Goal: Task Accomplishment & Management: Complete application form

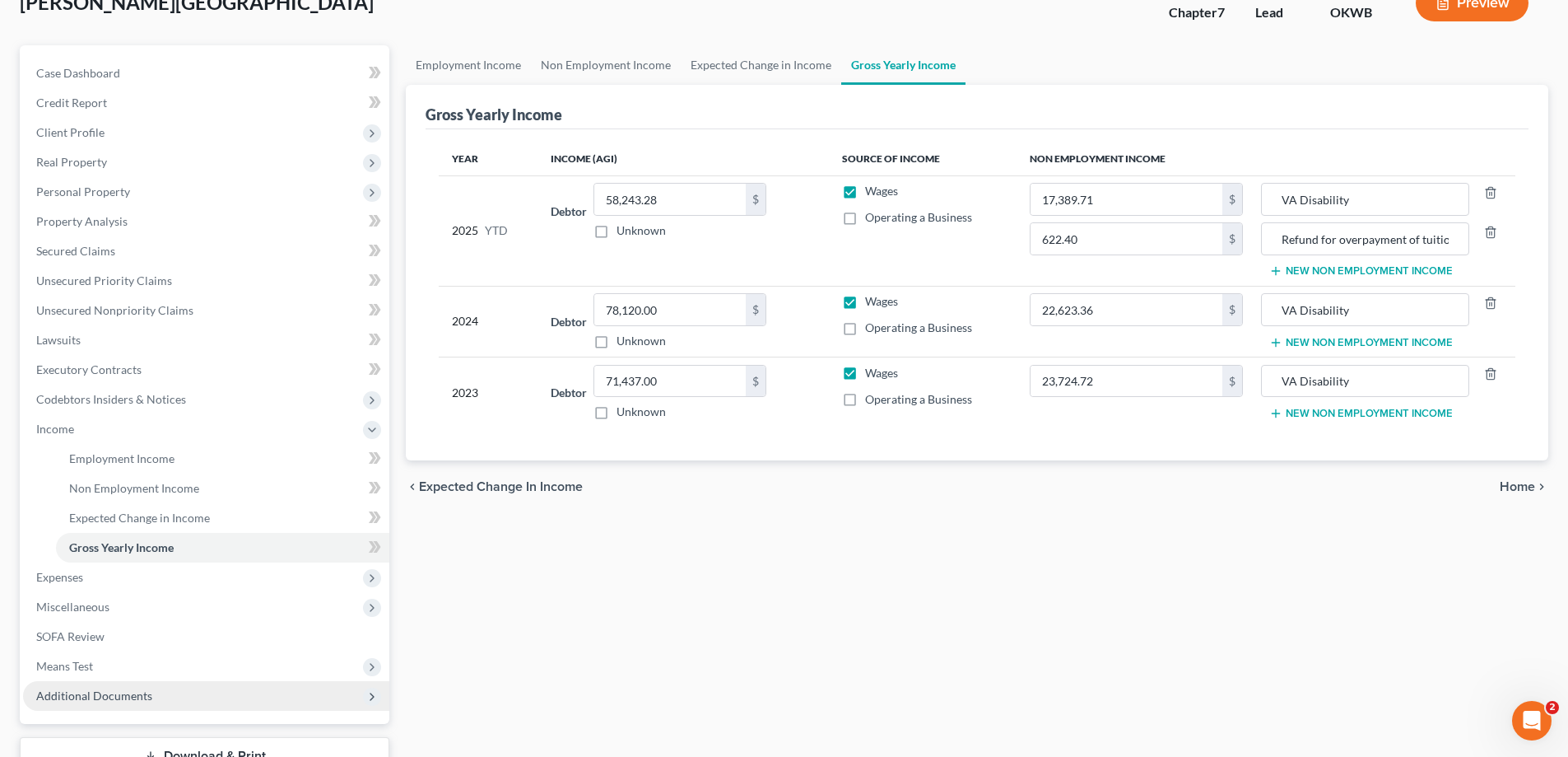
scroll to position [237, 0]
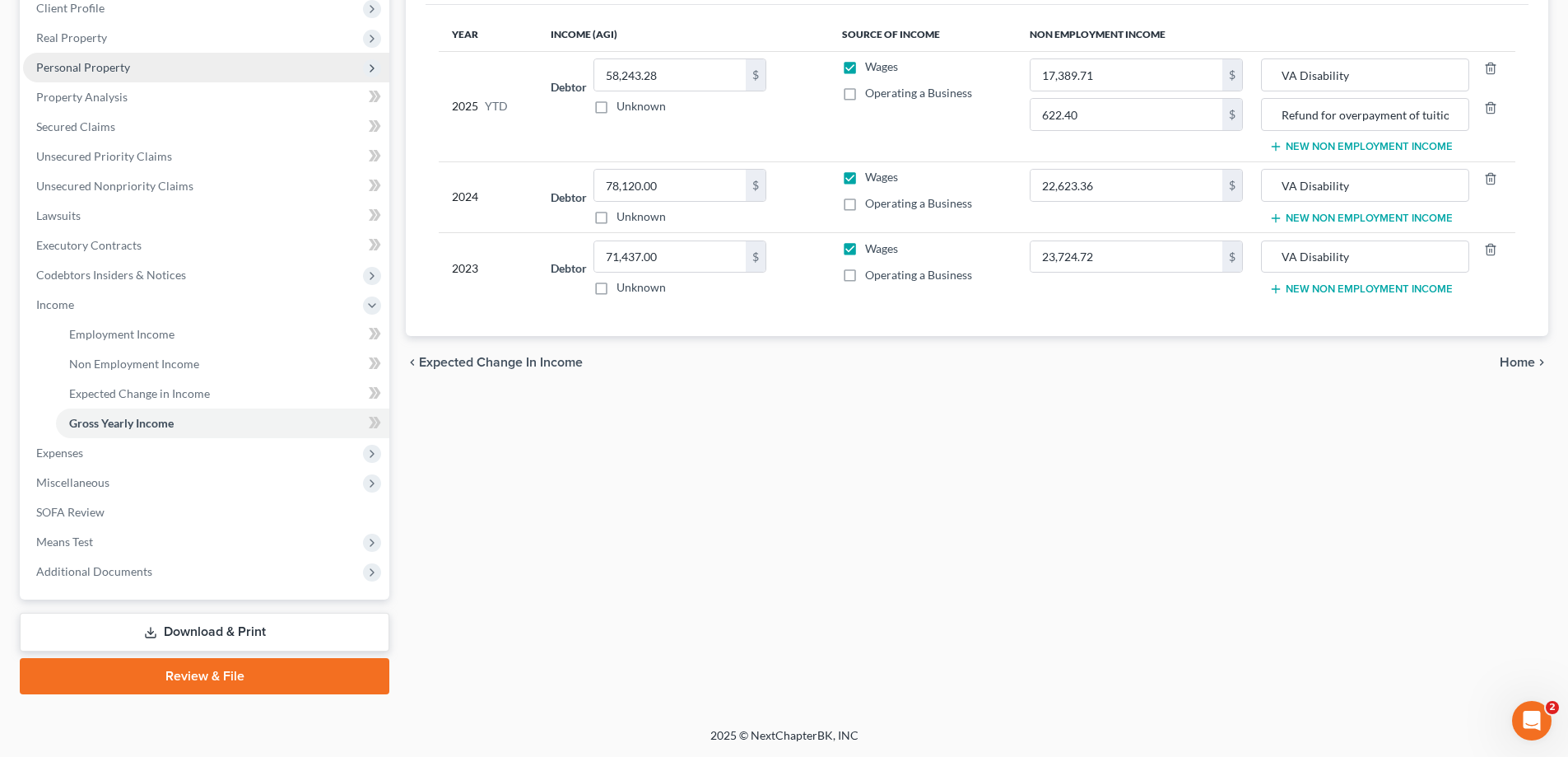
click at [160, 63] on span "Personal Property" at bounding box center [206, 67] width 366 height 30
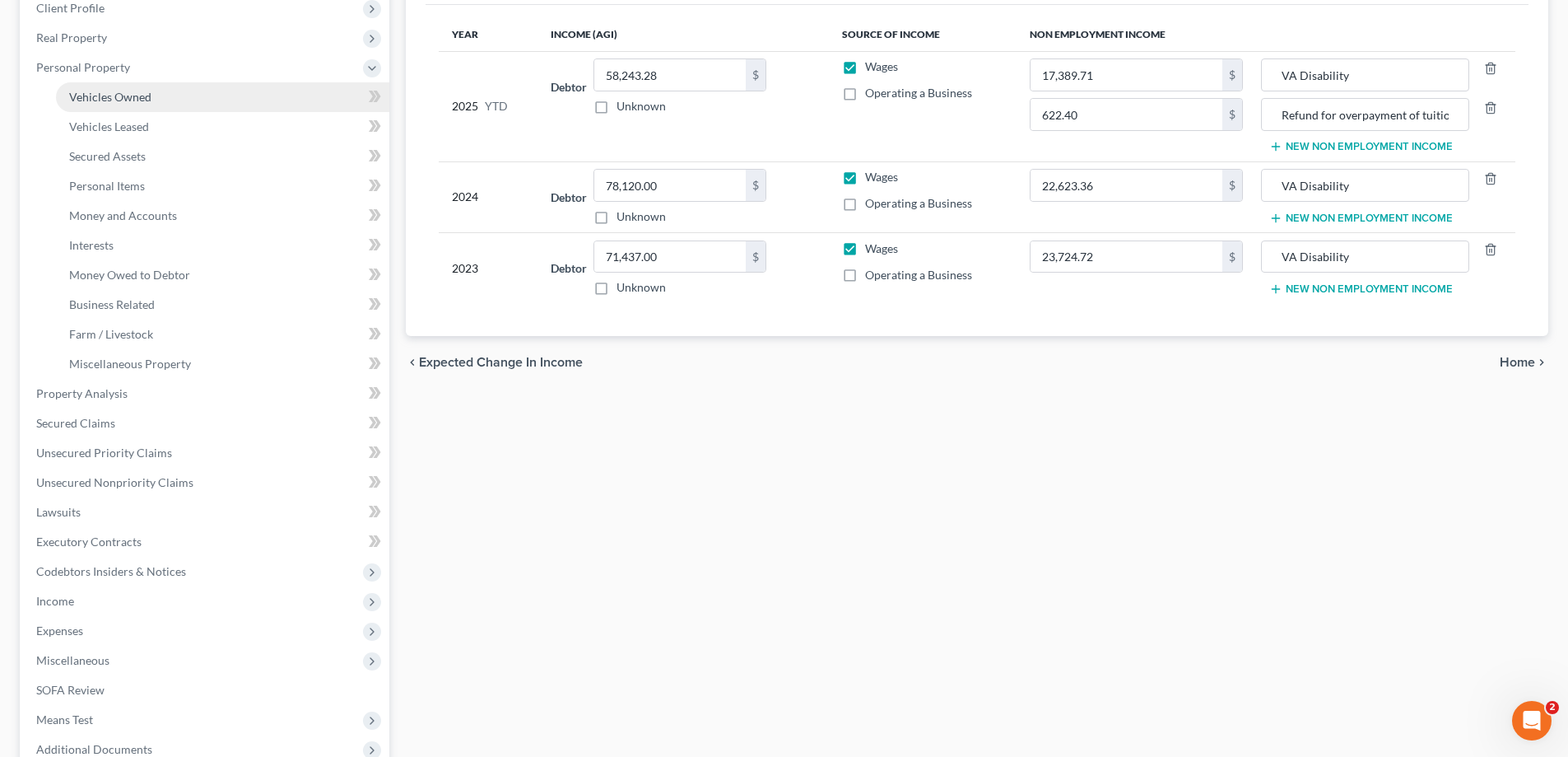
click at [162, 96] on link "Vehicles Owned" at bounding box center [223, 97] width 333 height 30
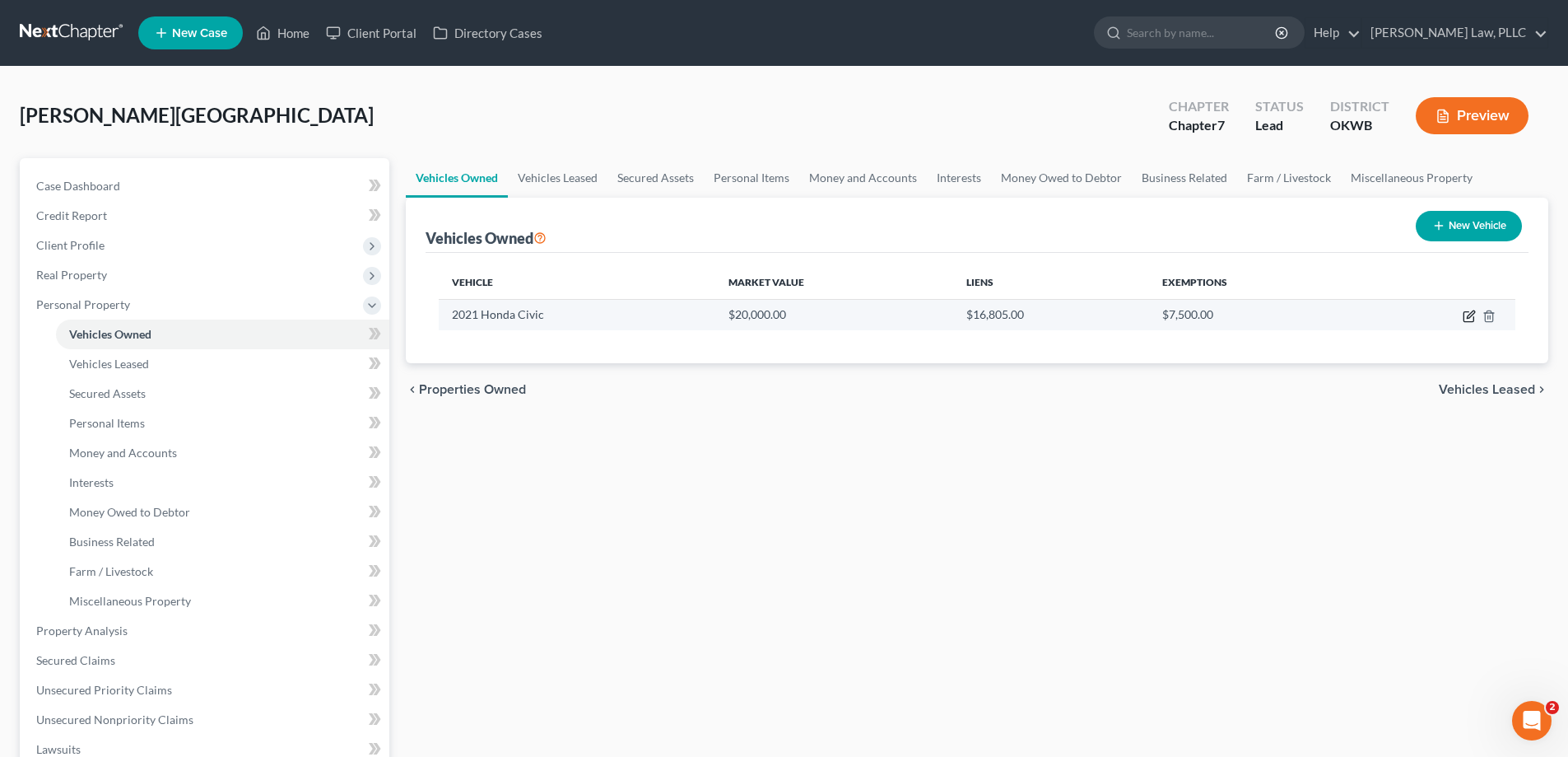
click at [1467, 317] on icon "button" at bounding box center [1469, 316] width 13 height 13
select select "0"
select select "5"
select select "1"
select select "0"
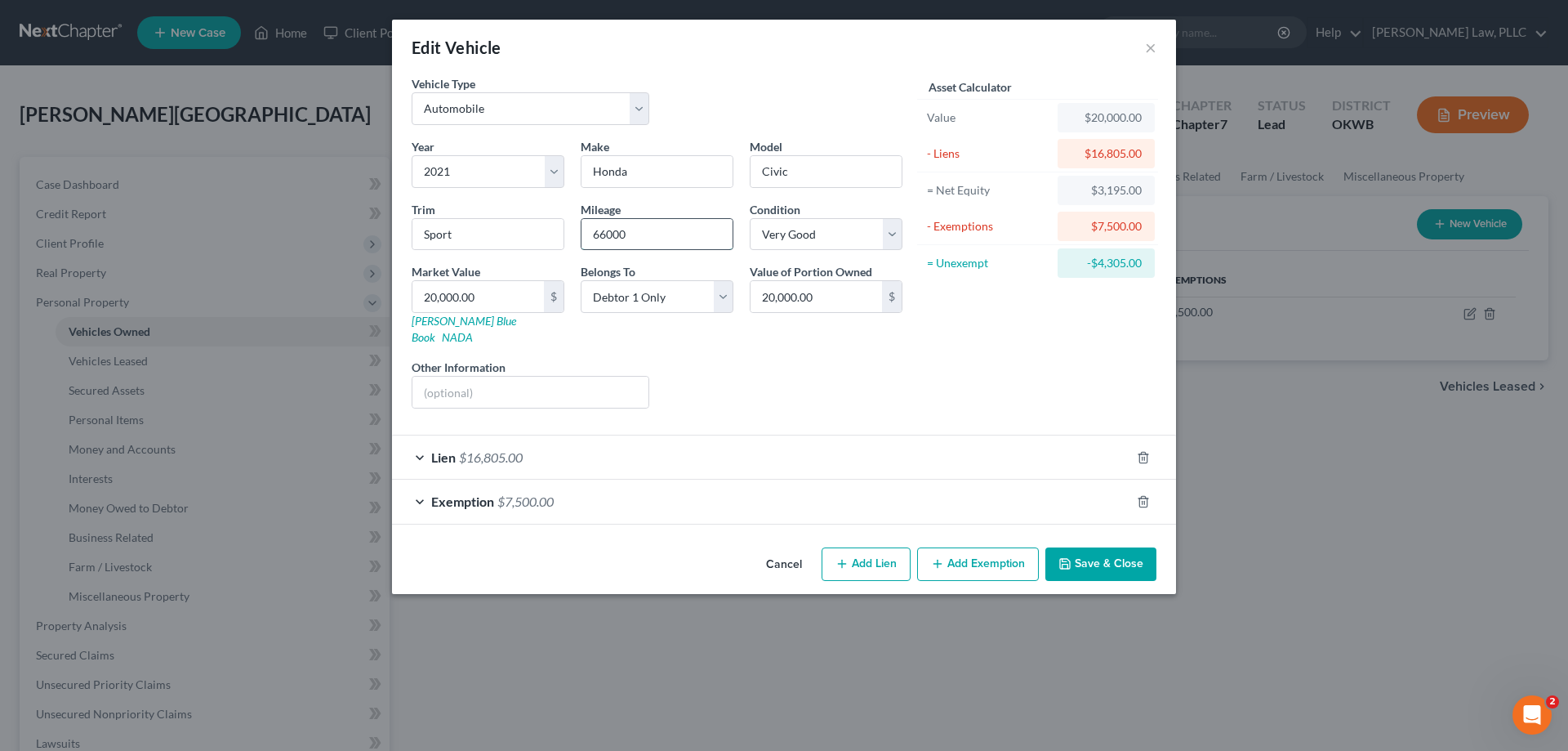
click at [640, 240] on input "66000" at bounding box center [657, 235] width 151 height 31
type input "93000"
click at [818, 247] on select "Select Excellent Very Good Good Fair Poor" at bounding box center [826, 234] width 153 height 32
select select "2"
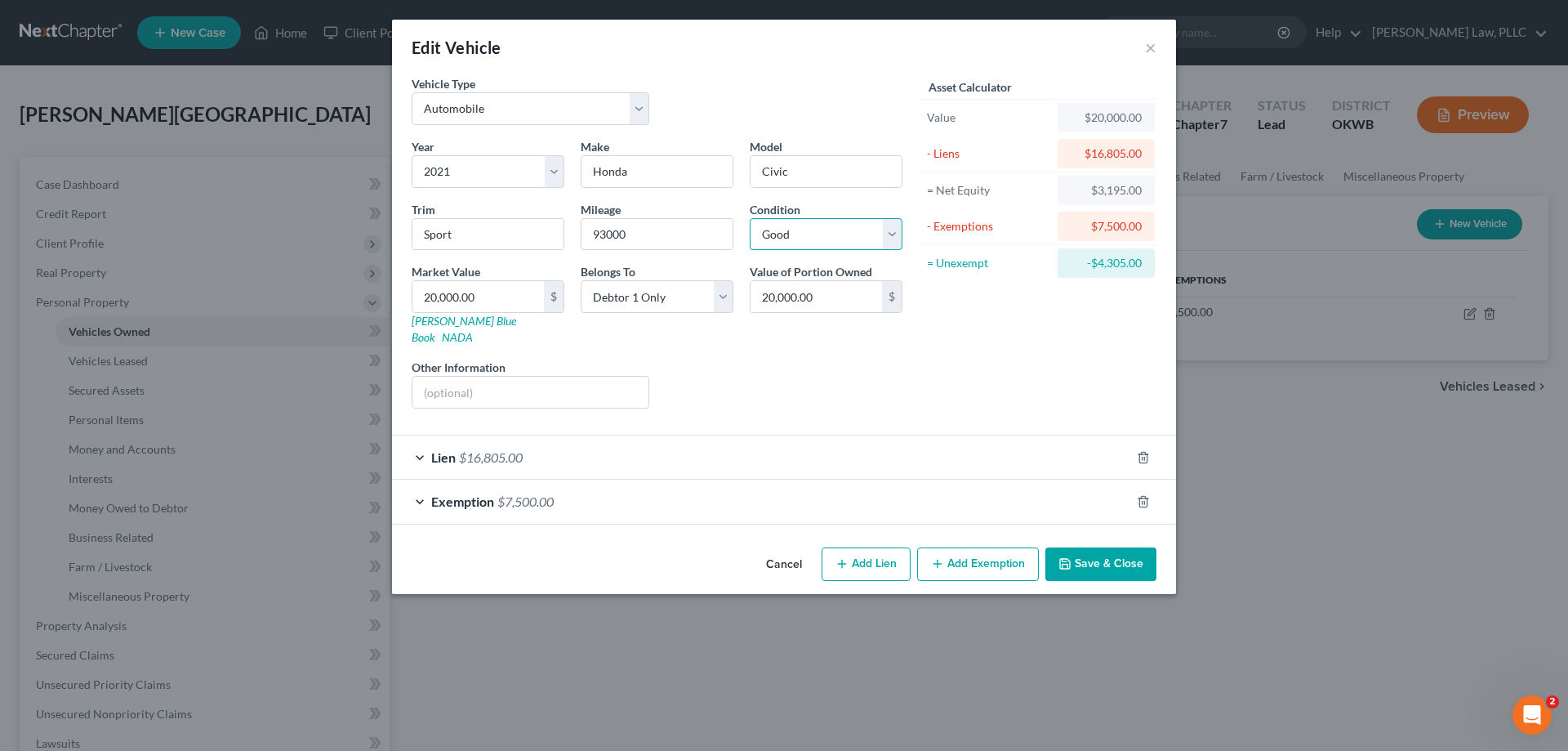
click at [750, 218] on select "Select Excellent Very Good Good Fair Poor" at bounding box center [826, 234] width 153 height 32
click at [1107, 548] on button "Save & Close" at bounding box center [1100, 564] width 111 height 34
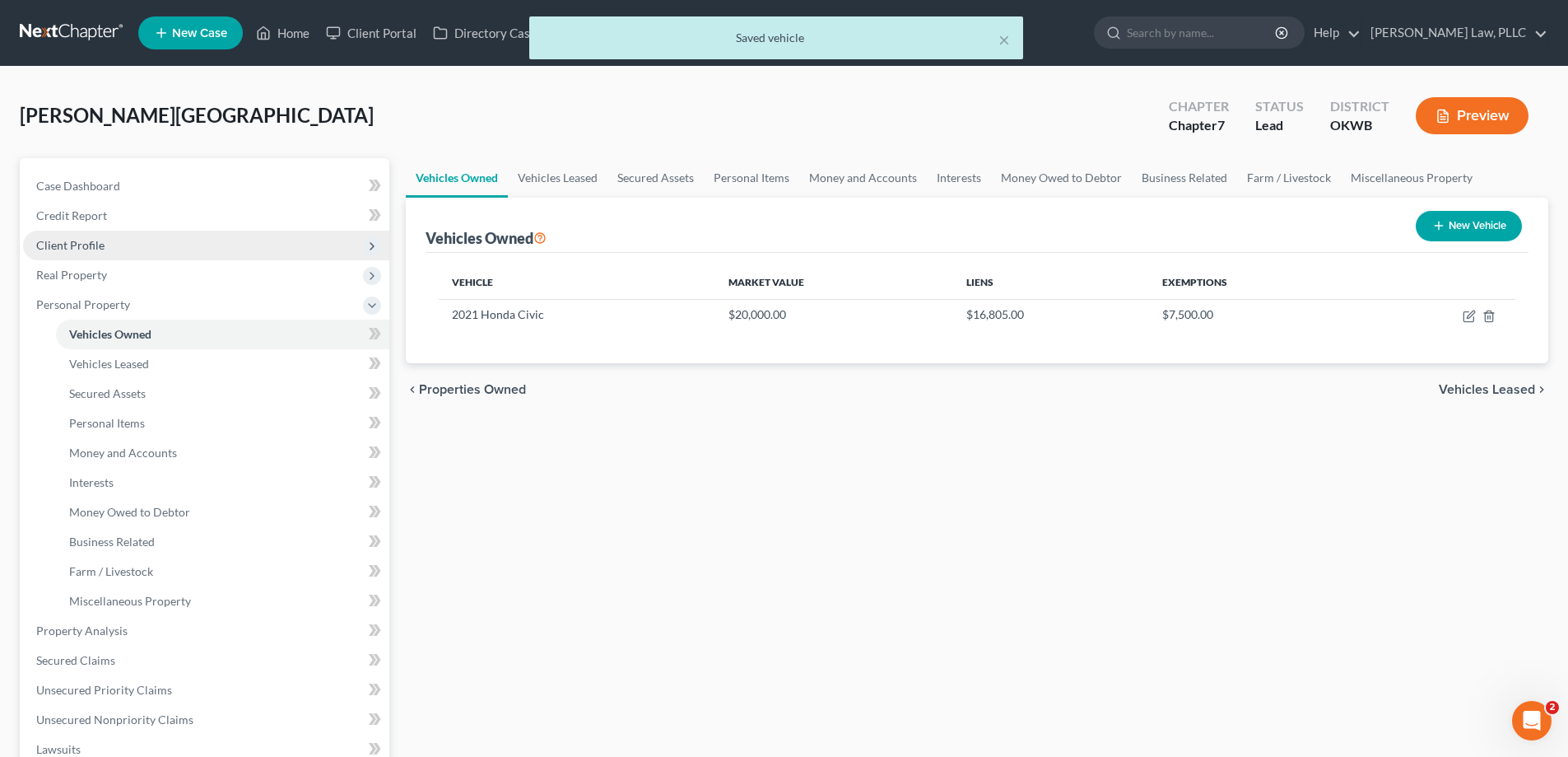
click at [110, 239] on span "Client Profile" at bounding box center [206, 245] width 366 height 30
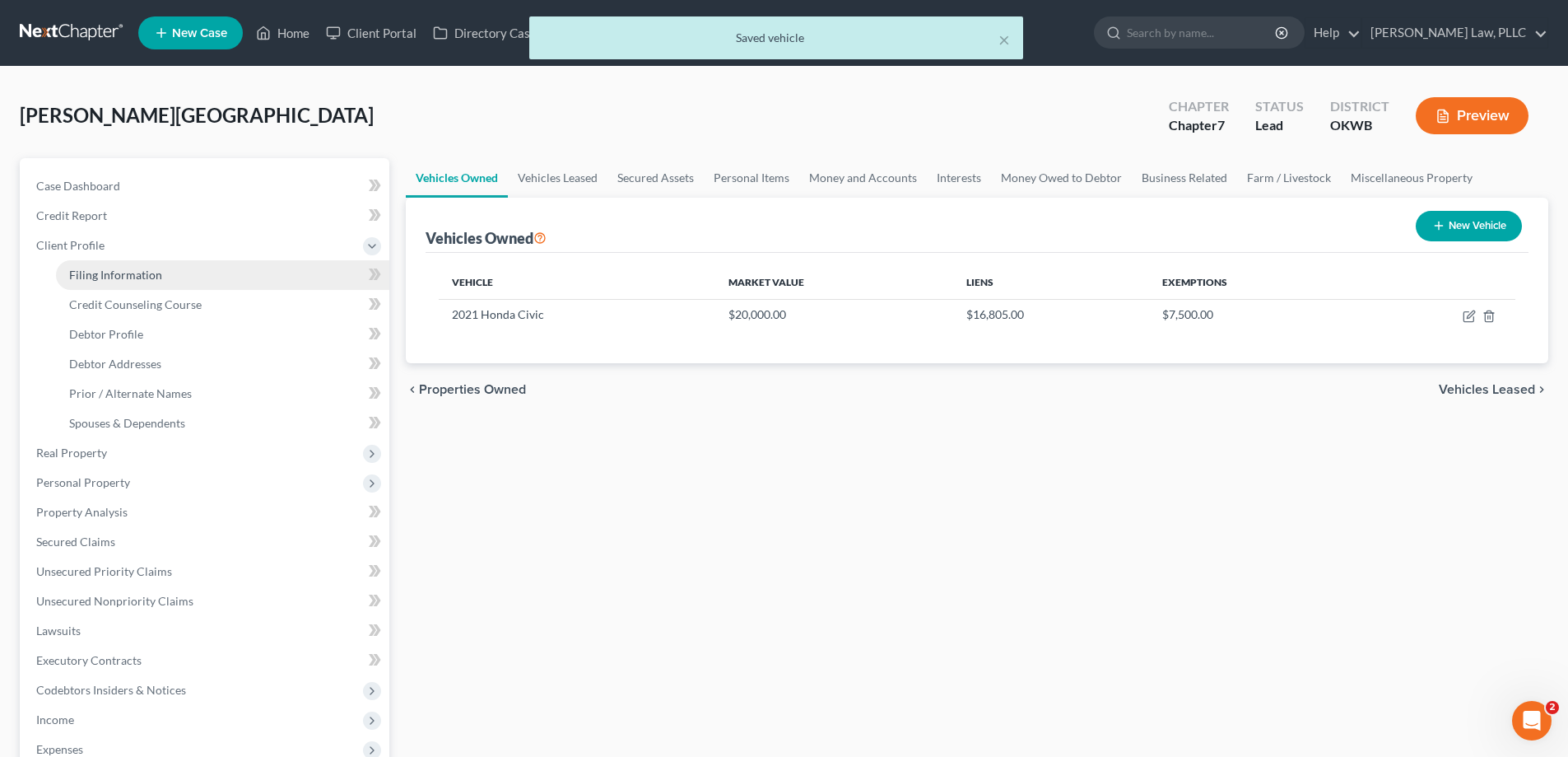
click at [116, 269] on span "Filing Information" at bounding box center [116, 274] width 93 height 14
select select "1"
select select "0"
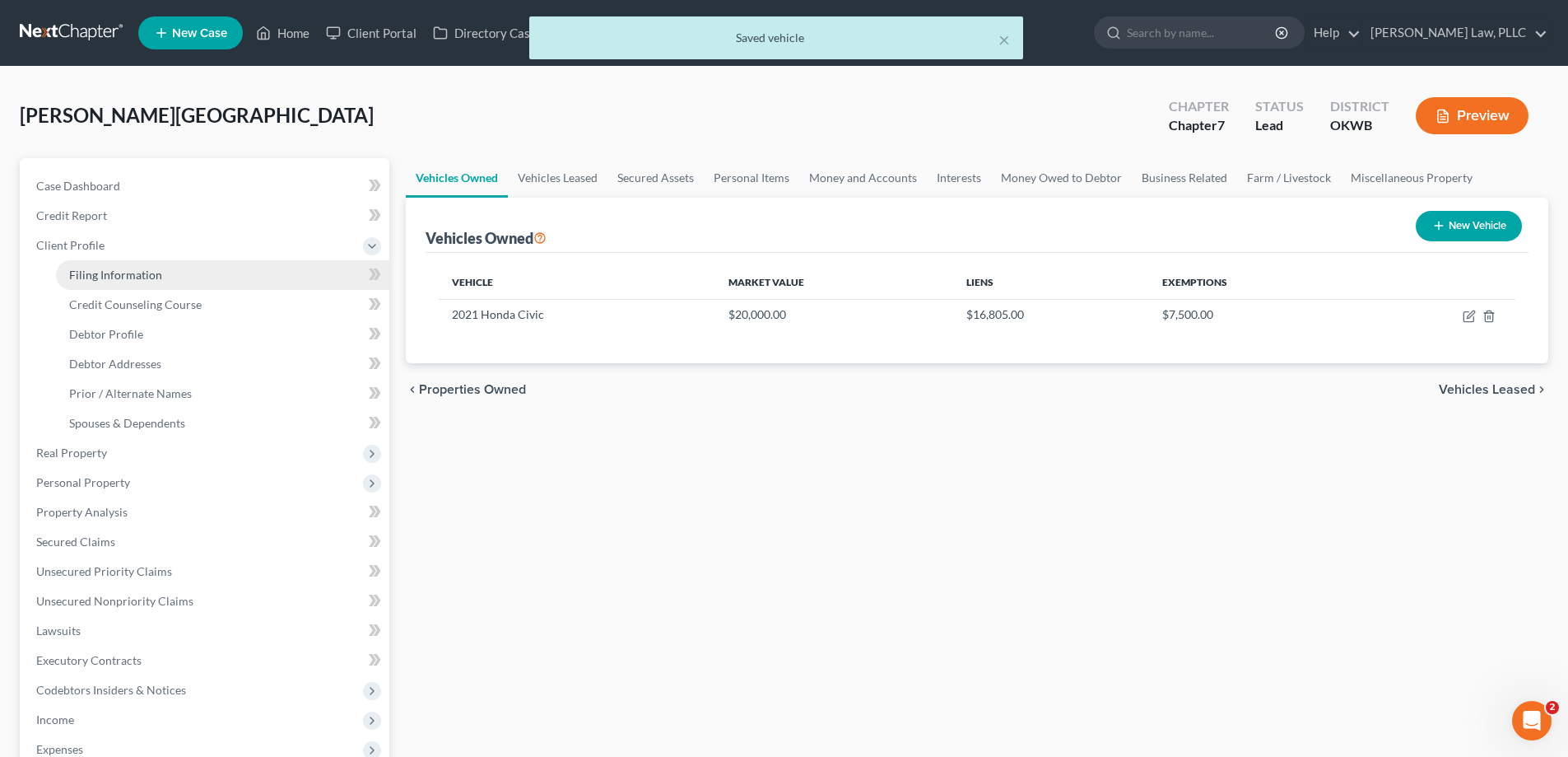
select select "37"
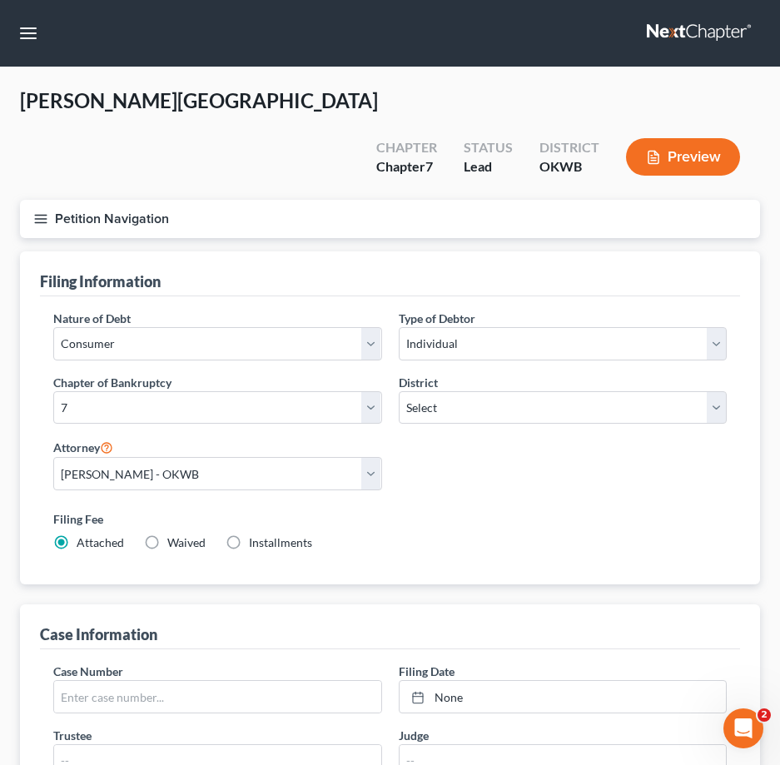
click at [727, 662] on div "Filing Date None close Date Time chevron_left [DATE] chevron_right Su M Tu W Th…" at bounding box center [562, 687] width 345 height 51
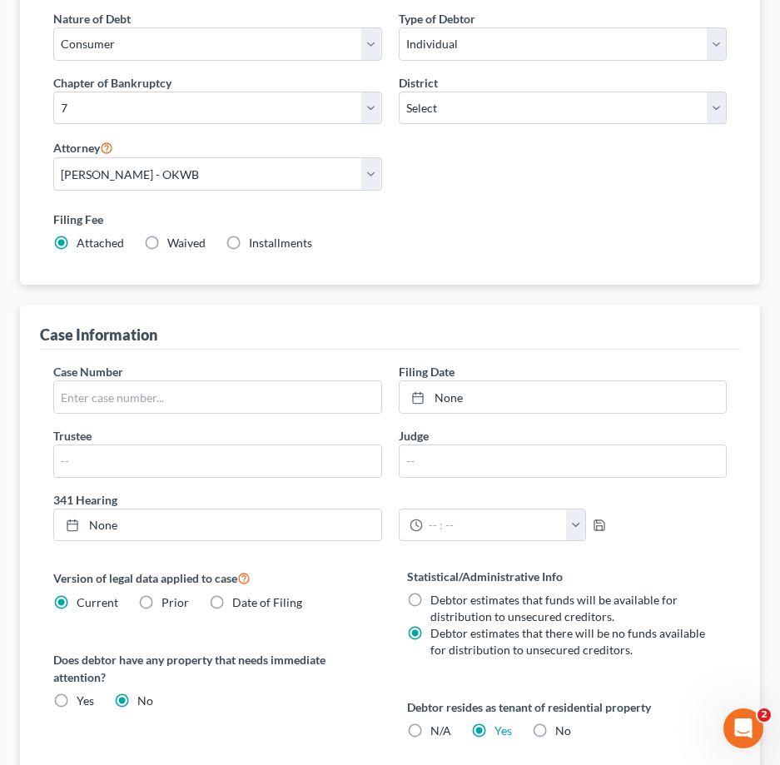
scroll to position [31, 0]
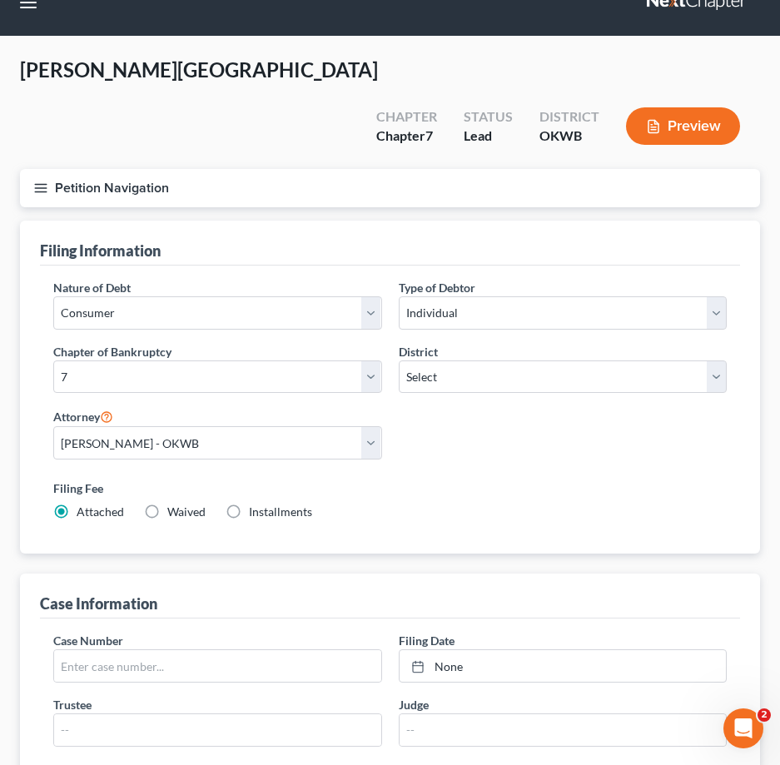
click at [47, 181] on icon "button" at bounding box center [40, 188] width 15 height 15
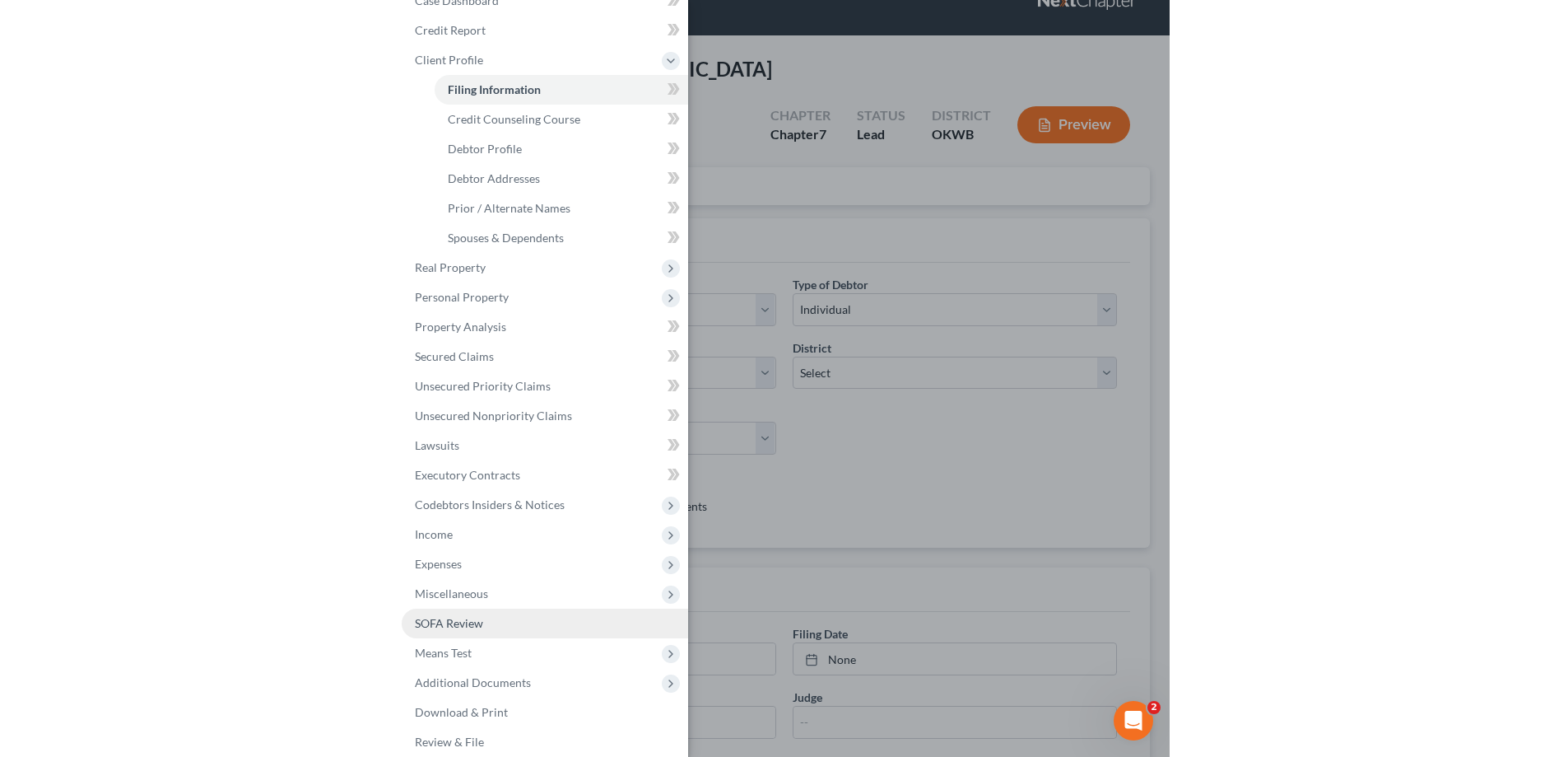
scroll to position [41, 0]
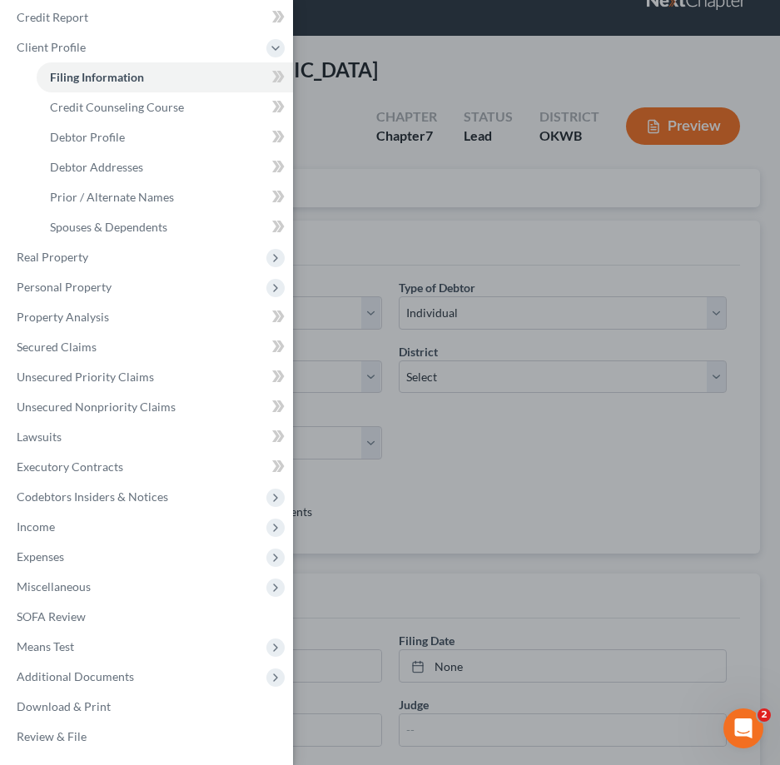
click at [399, 550] on div "Case Dashboard Payments Invoices Payments Payments Credit Report Client Profile" at bounding box center [390, 382] width 780 height 765
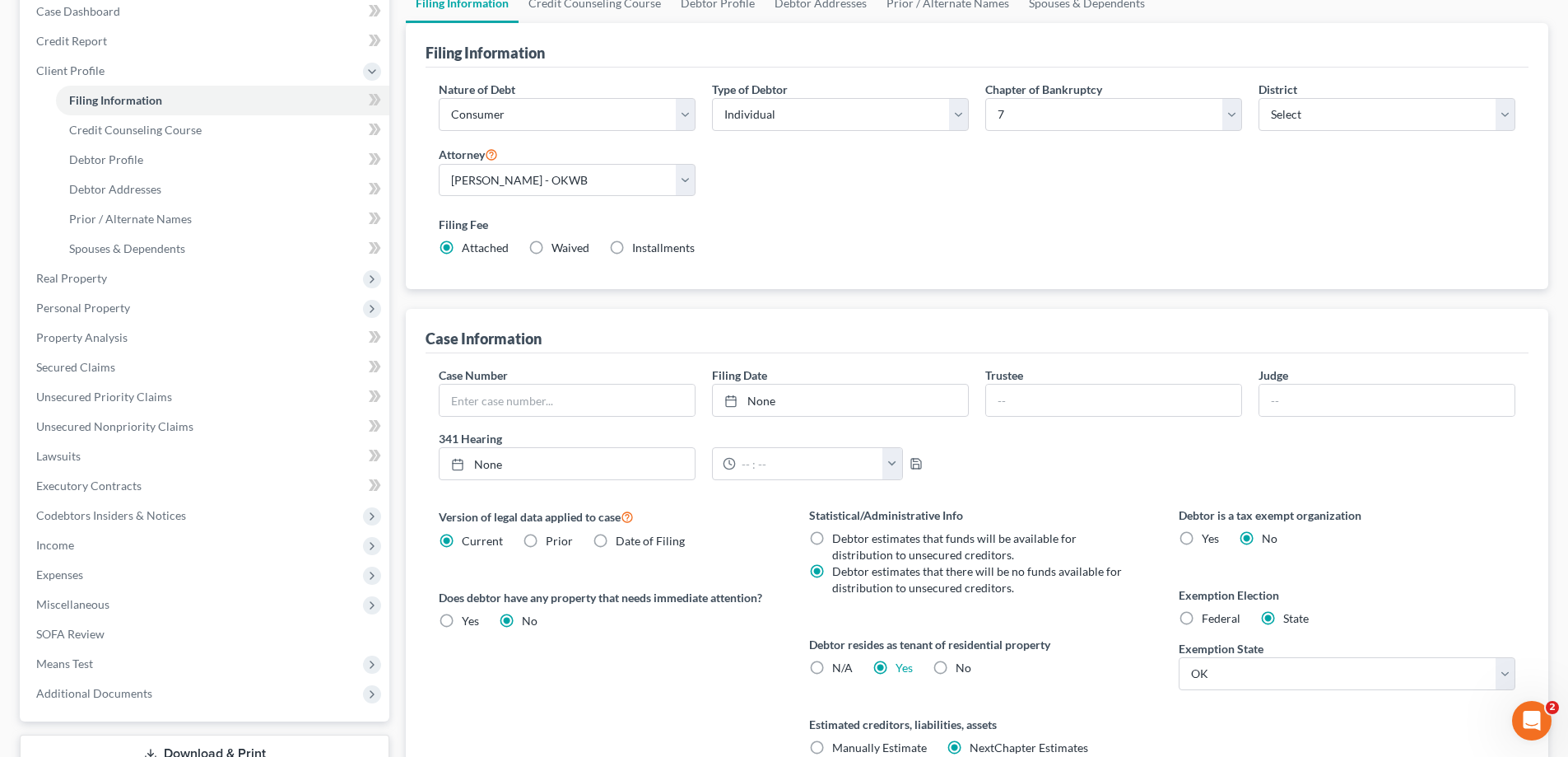
scroll to position [329, 0]
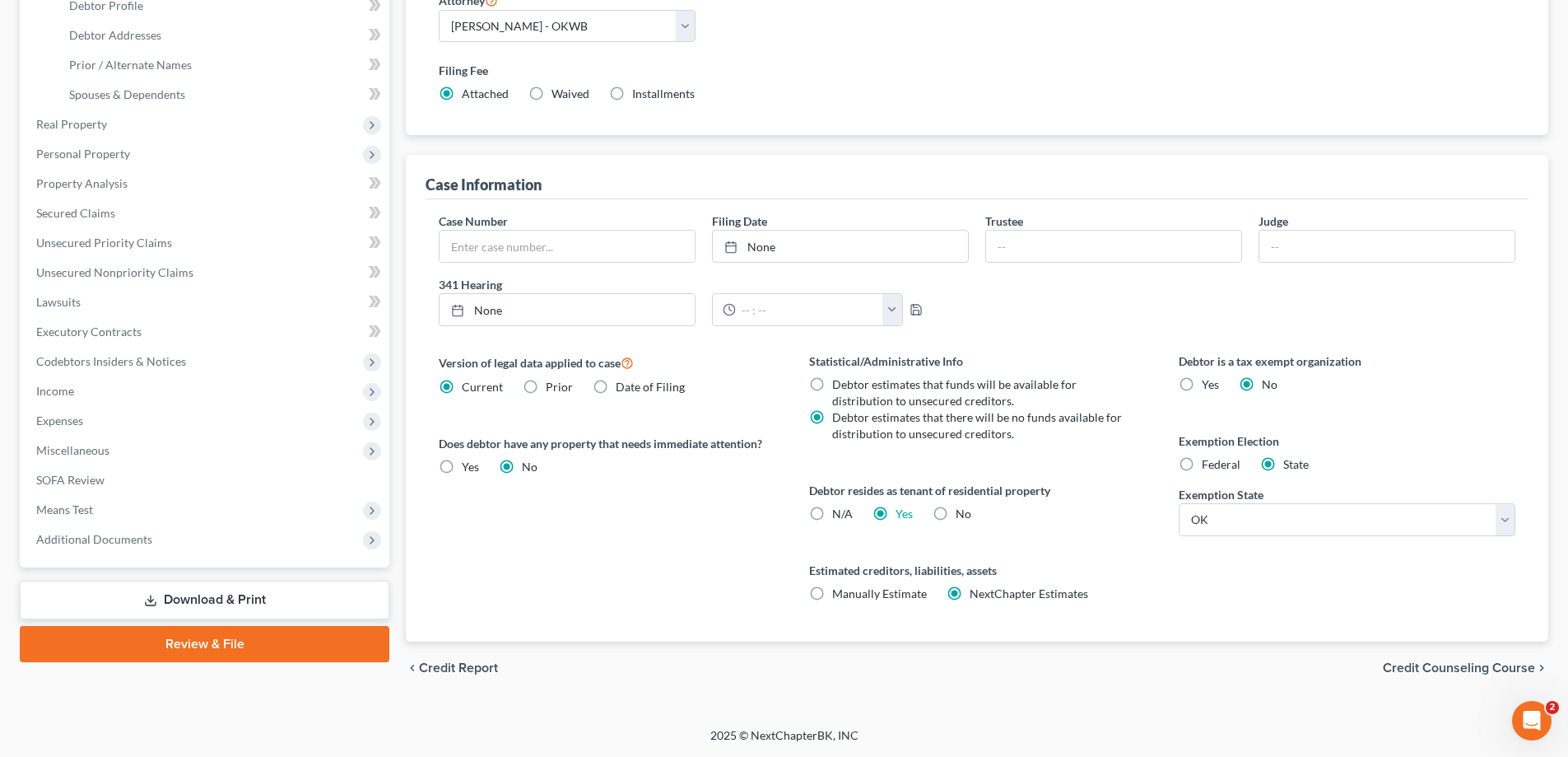
click at [248, 646] on link "Review & File" at bounding box center [205, 643] width 370 height 37
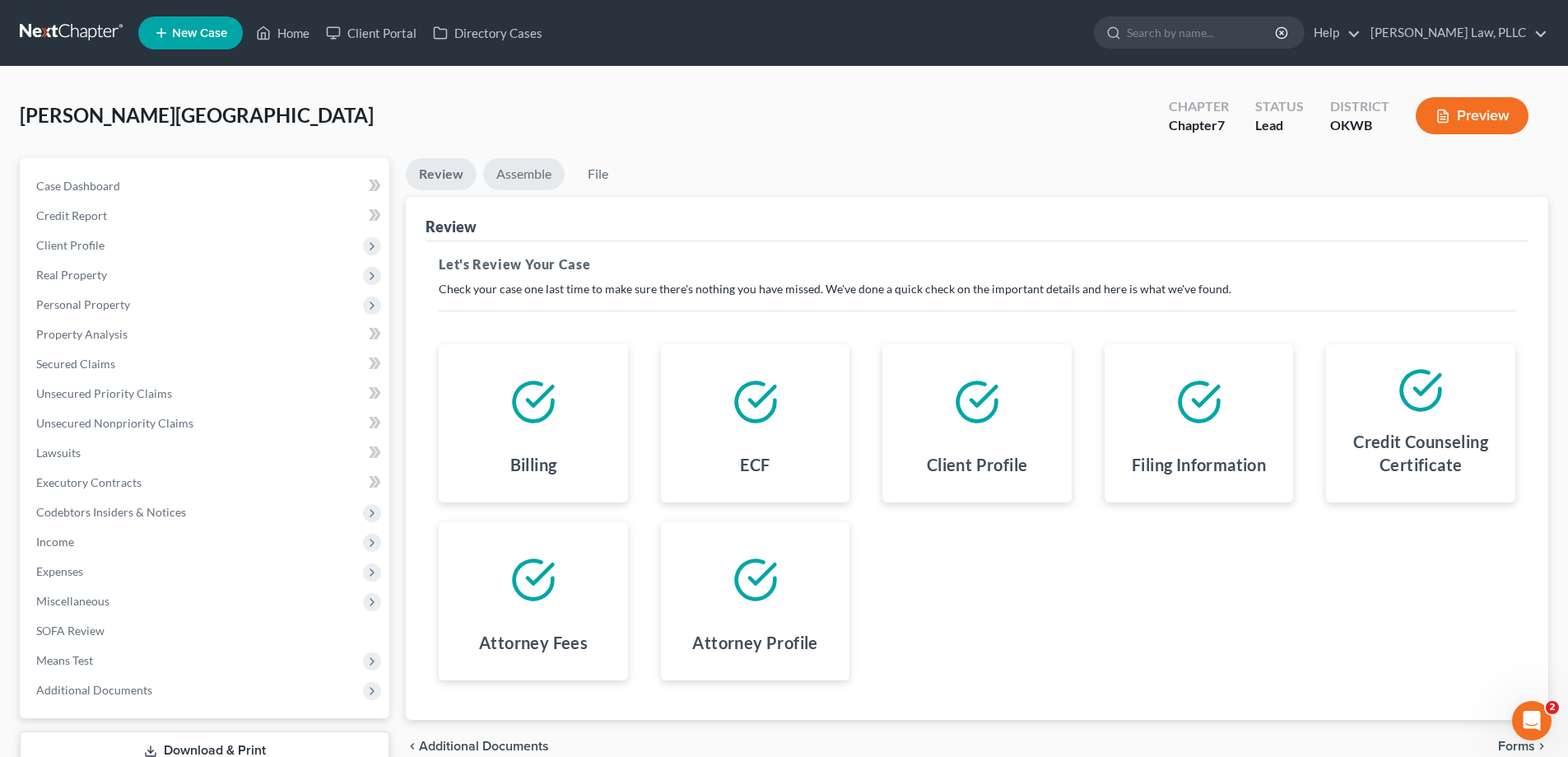
click at [512, 168] on link "Assemble" at bounding box center [524, 174] width 81 height 32
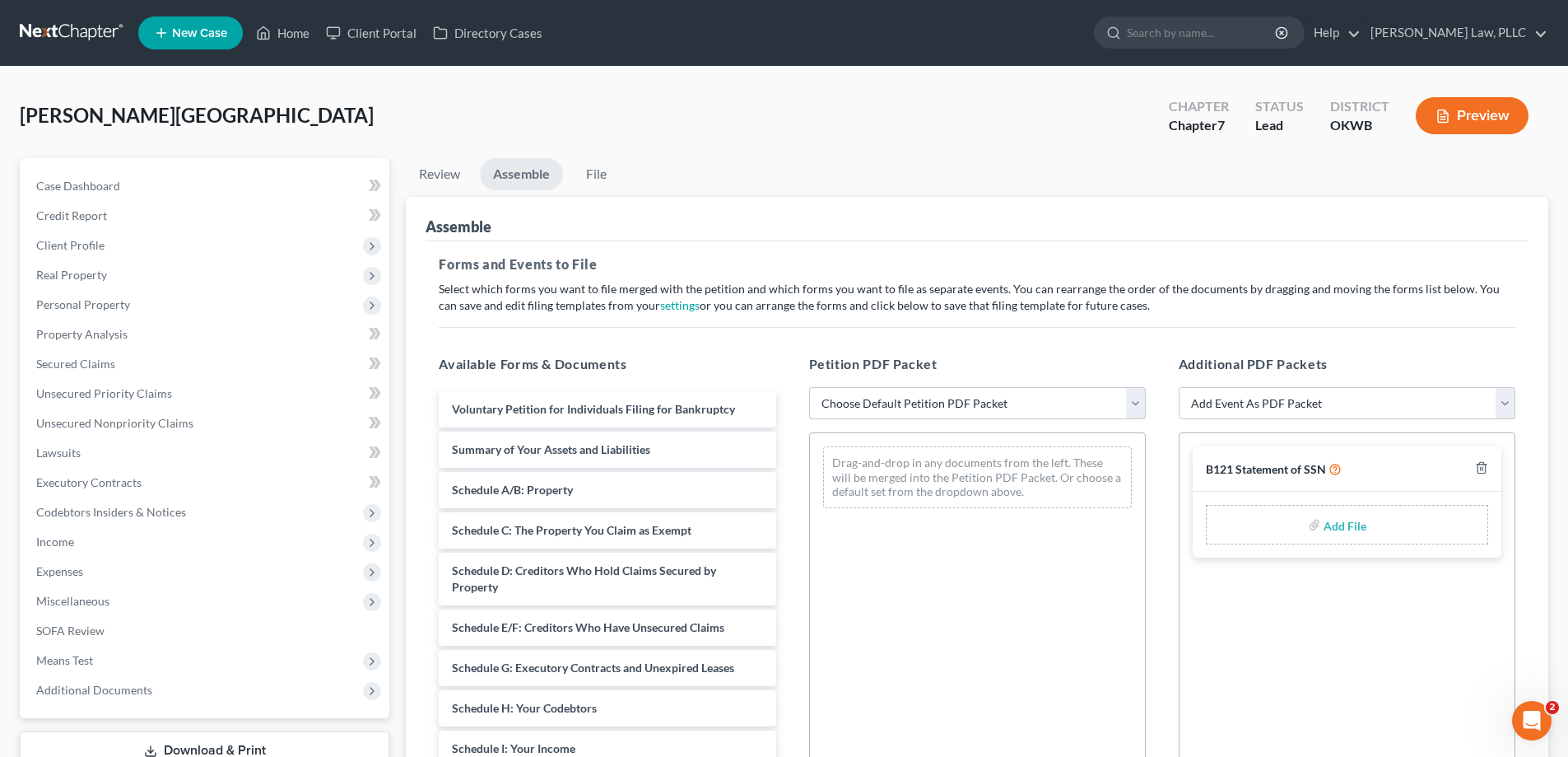
click at [931, 400] on select "Choose Default Petition PDF Packet Complete Bankruptcy Petition (all forms and …" at bounding box center [977, 403] width 336 height 33
select select "0"
click at [809, 387] on select "Choose Default Petition PDF Packet Complete Bankruptcy Petition (all forms and …" at bounding box center [977, 403] width 336 height 33
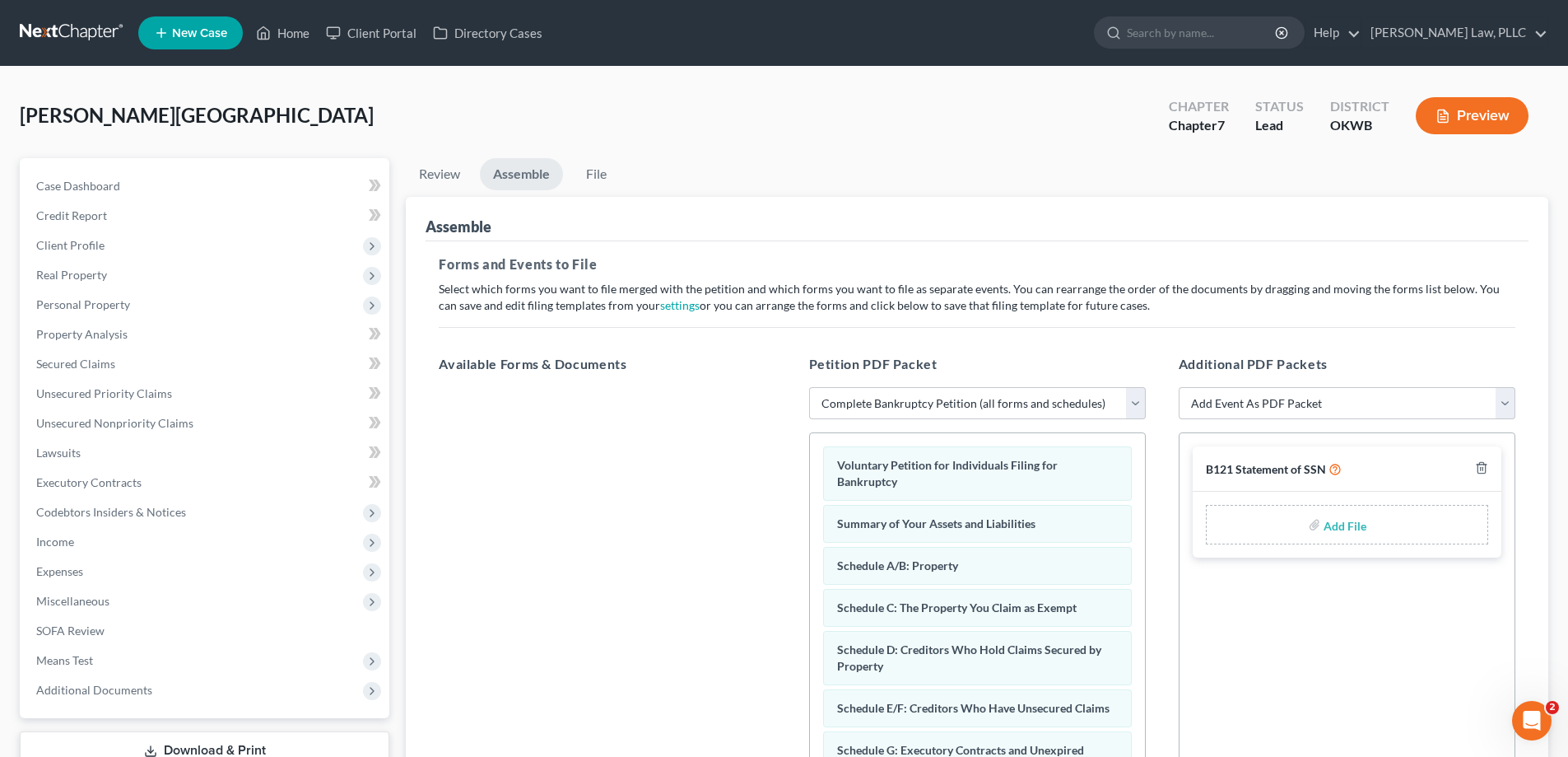
click at [1360, 525] on input "file" at bounding box center [1343, 524] width 40 height 30
type input "C:\fakepath\[PERSON_NAME] 121.pdf"
click at [607, 171] on link "File" at bounding box center [596, 174] width 52 height 32
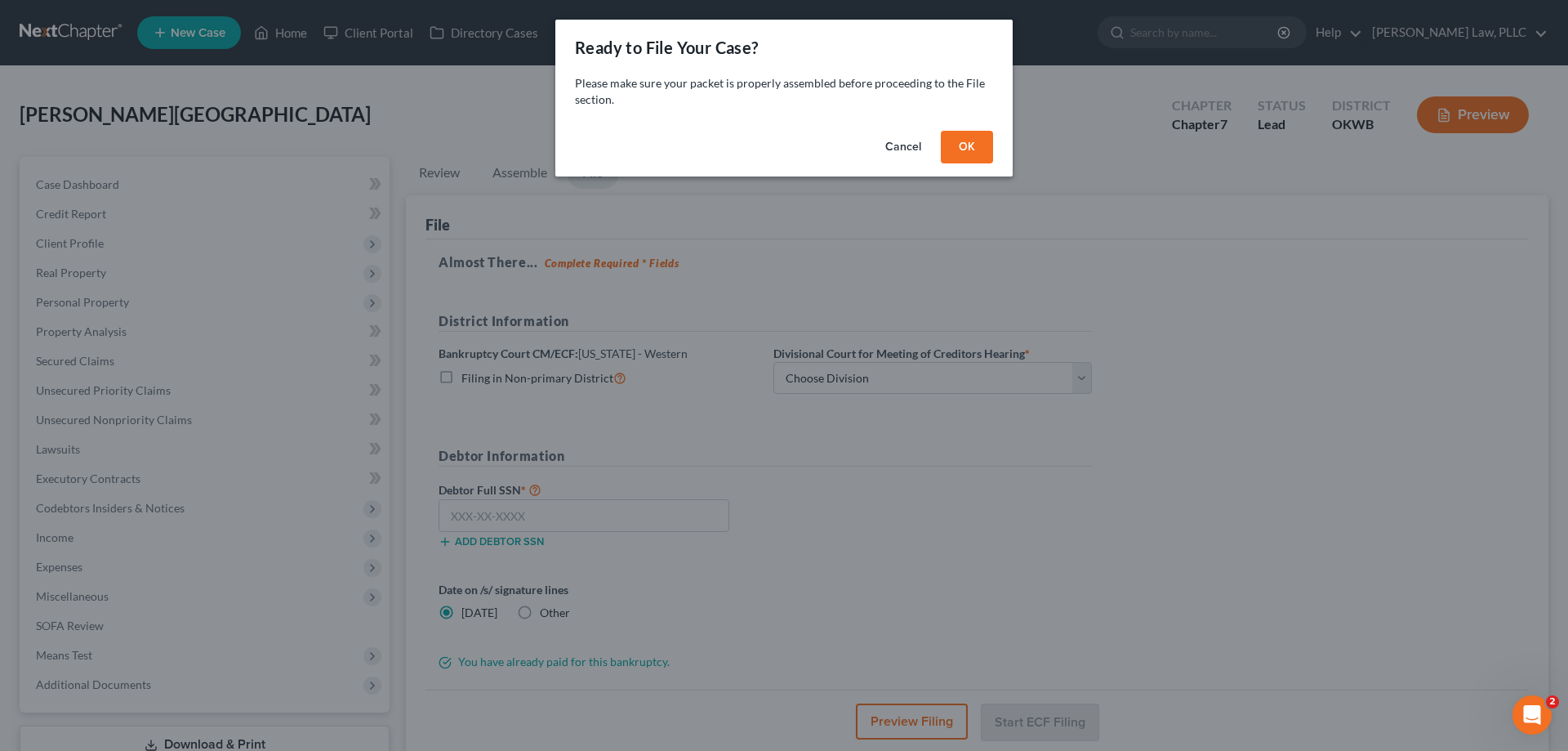
click at [962, 134] on button "OK" at bounding box center [967, 146] width 52 height 32
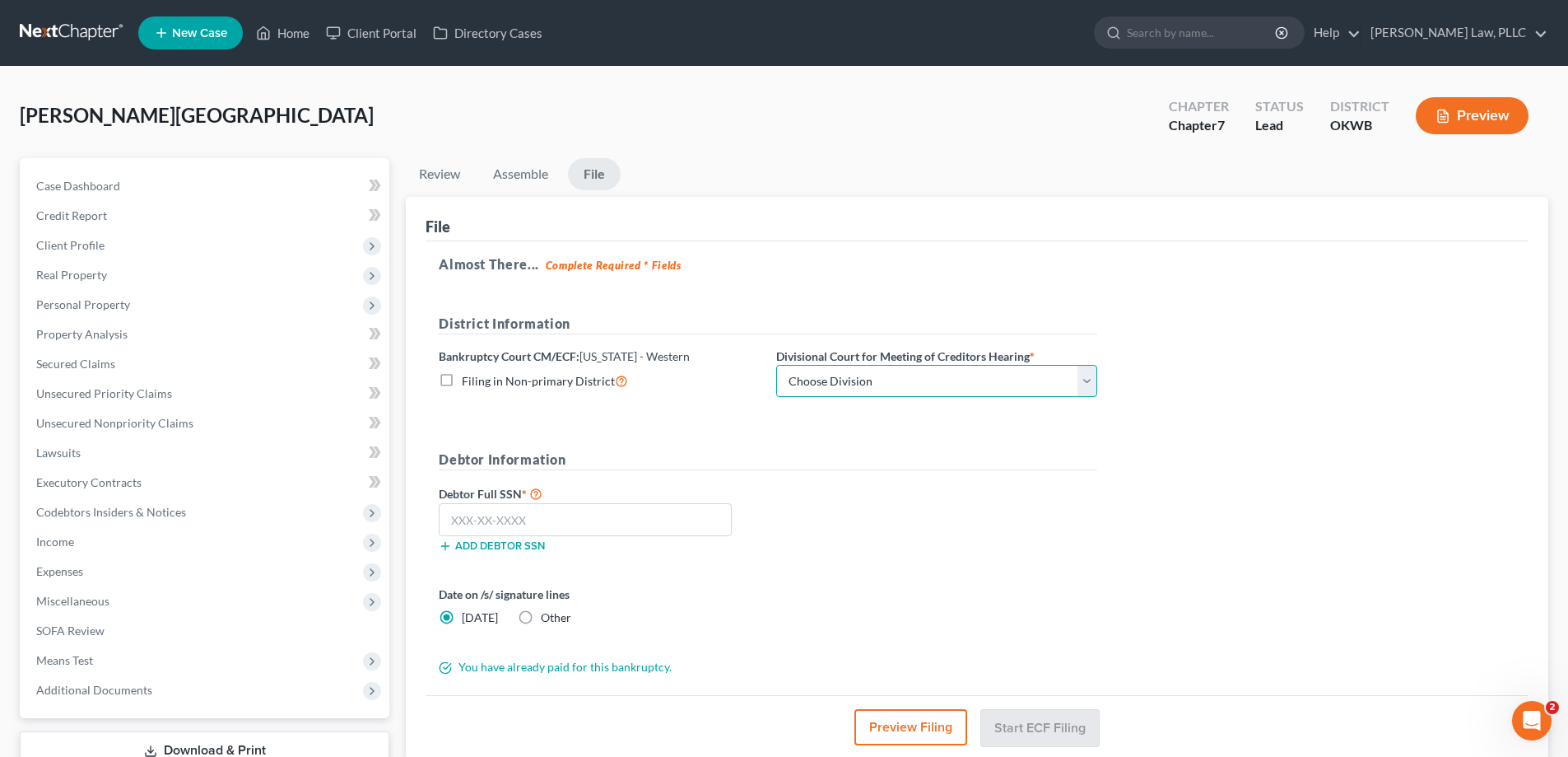
click at [836, 374] on select "Choose Division [US_STATE][GEOGRAPHIC_DATA]" at bounding box center [937, 381] width 322 height 33
select select "0"
click at [777, 365] on select "Choose Division [US_STATE][GEOGRAPHIC_DATA]" at bounding box center [937, 381] width 322 height 33
click at [566, 528] on input "text" at bounding box center [586, 519] width 293 height 33
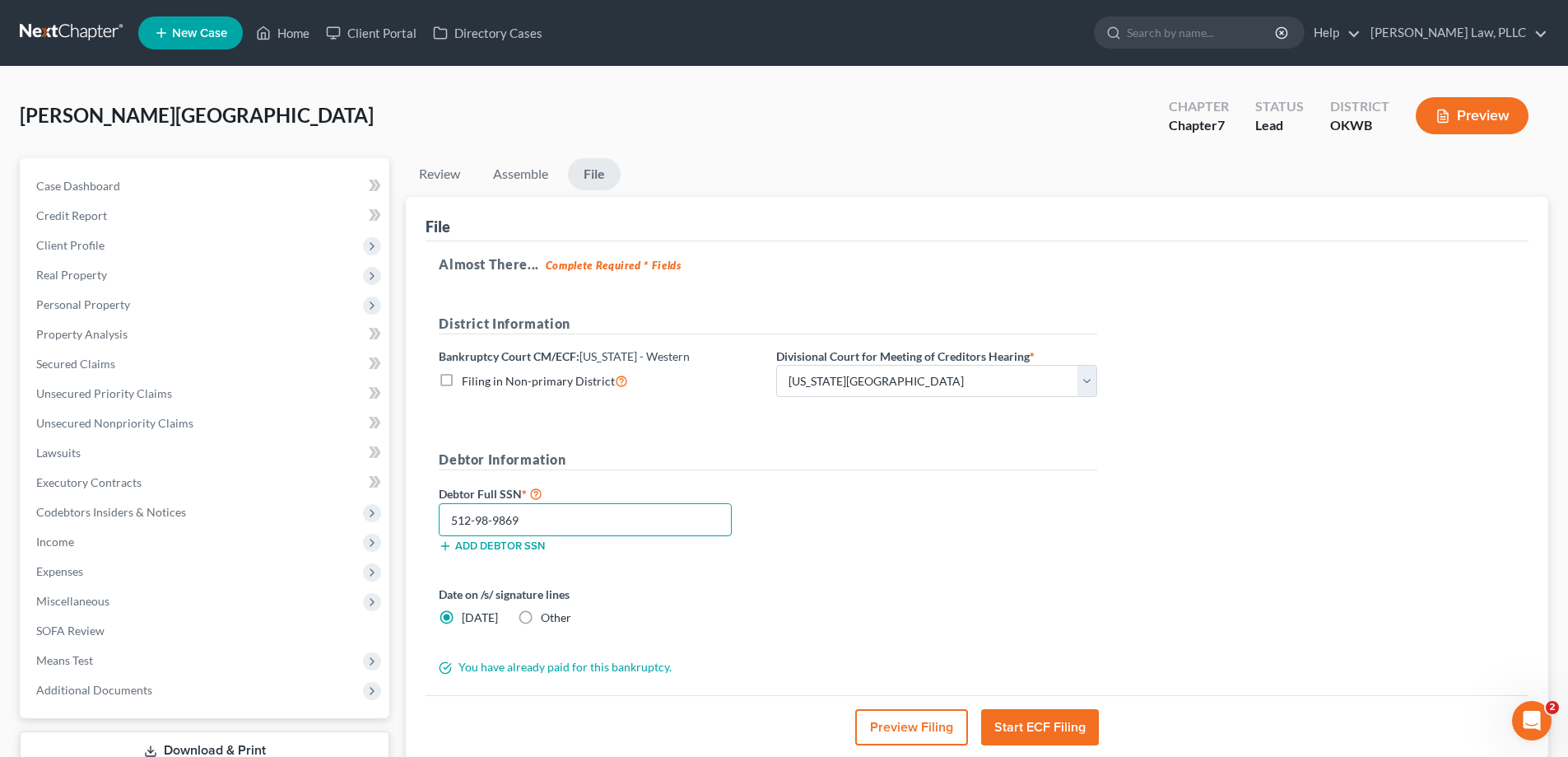
type input "512-98-9869"
click at [1039, 724] on button "Start ECF Filing" at bounding box center [1040, 727] width 118 height 37
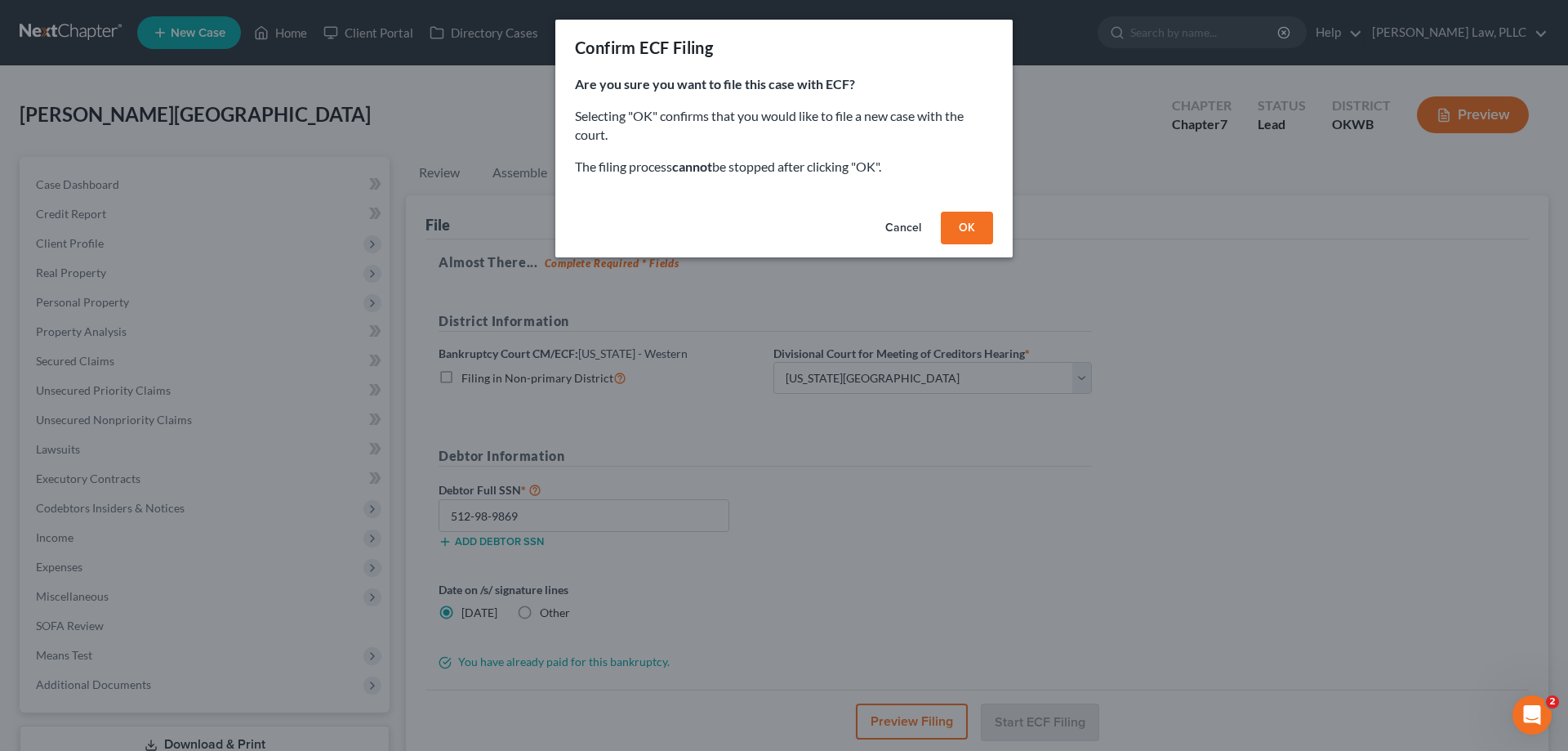
click at [963, 222] on button "OK" at bounding box center [967, 228] width 52 height 32
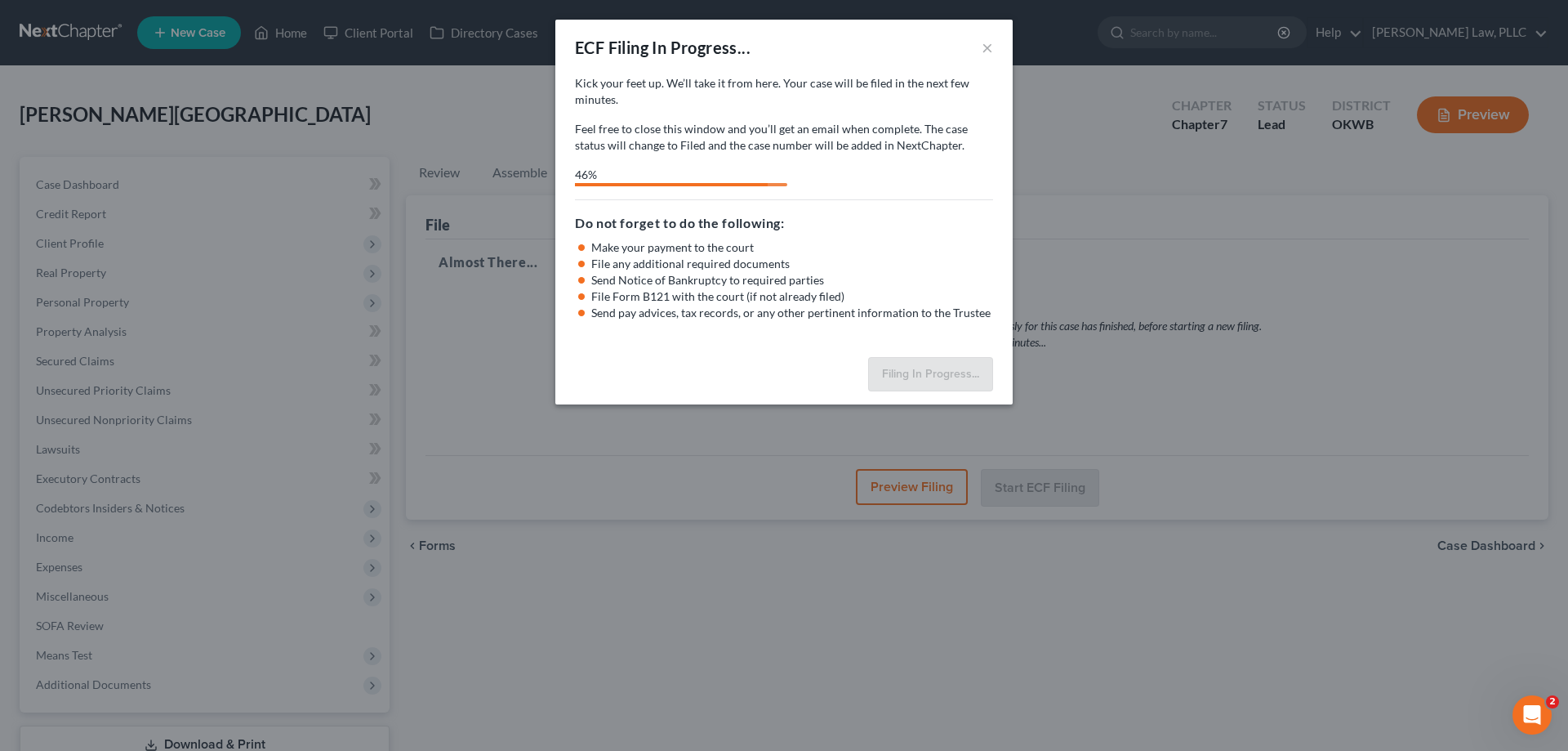
select select "0"
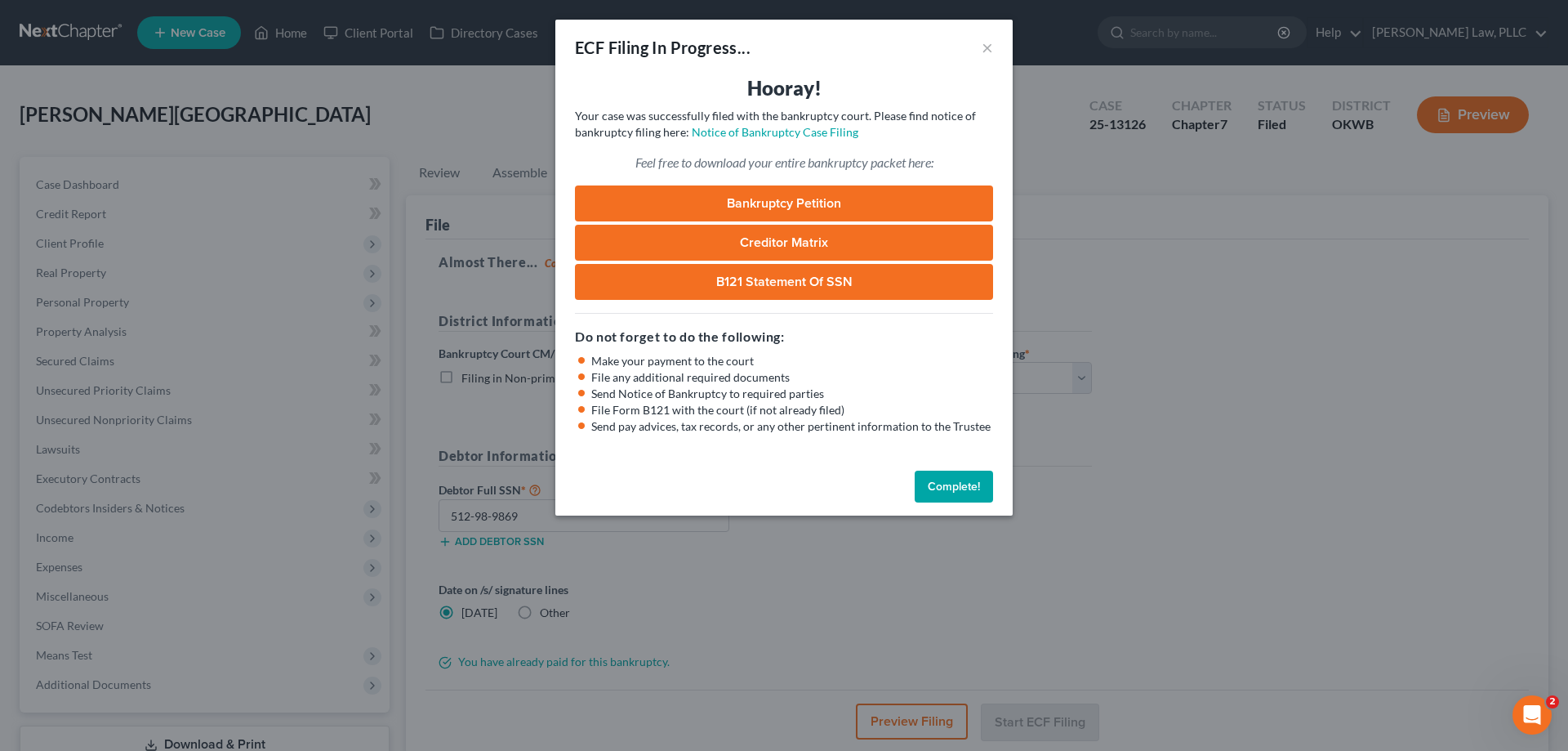
click at [934, 480] on button "Complete!" at bounding box center [954, 486] width 78 height 32
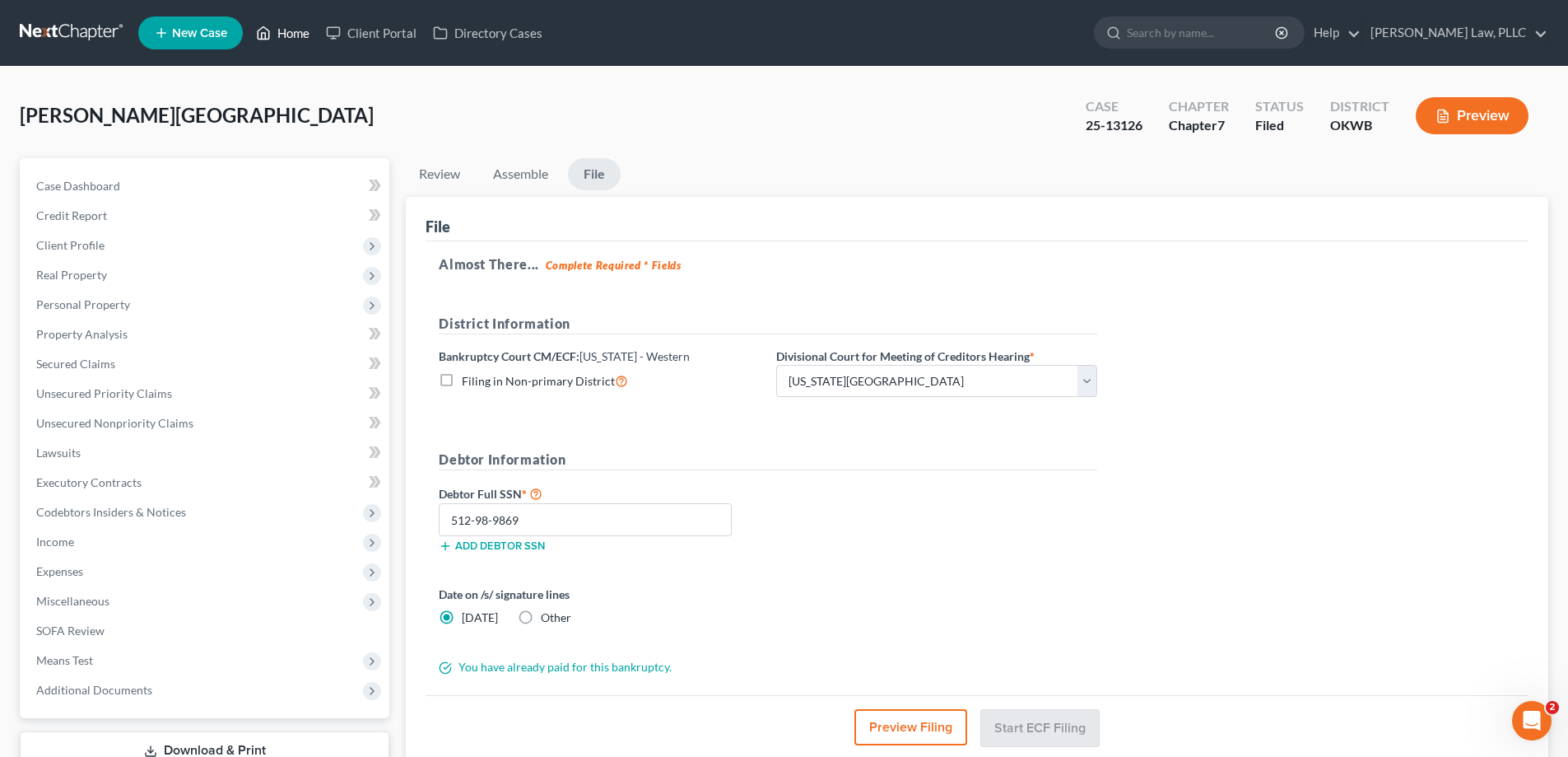
click at [267, 36] on icon at bounding box center [263, 33] width 15 height 20
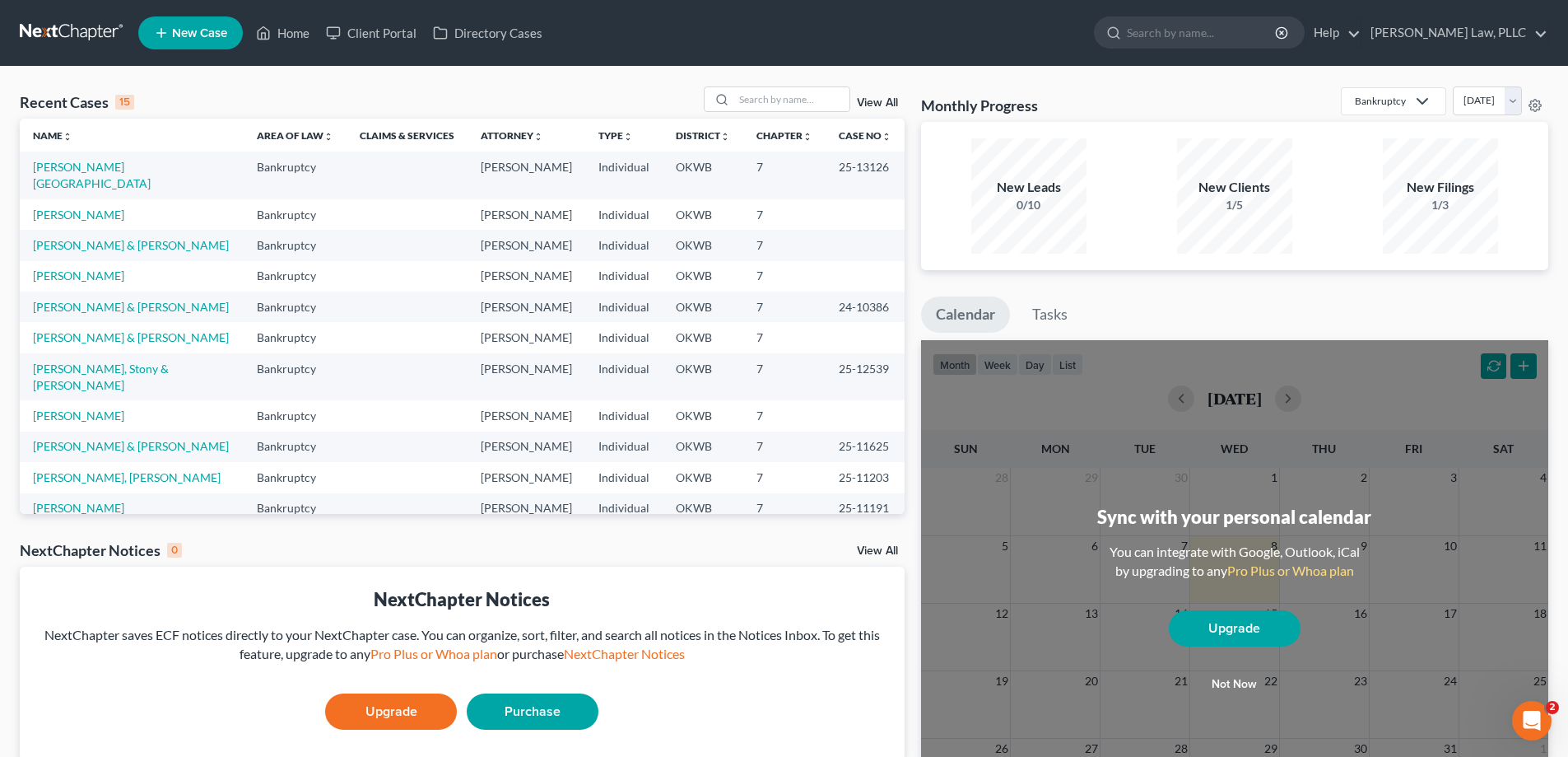
click at [885, 105] on link "View All" at bounding box center [877, 103] width 42 height 12
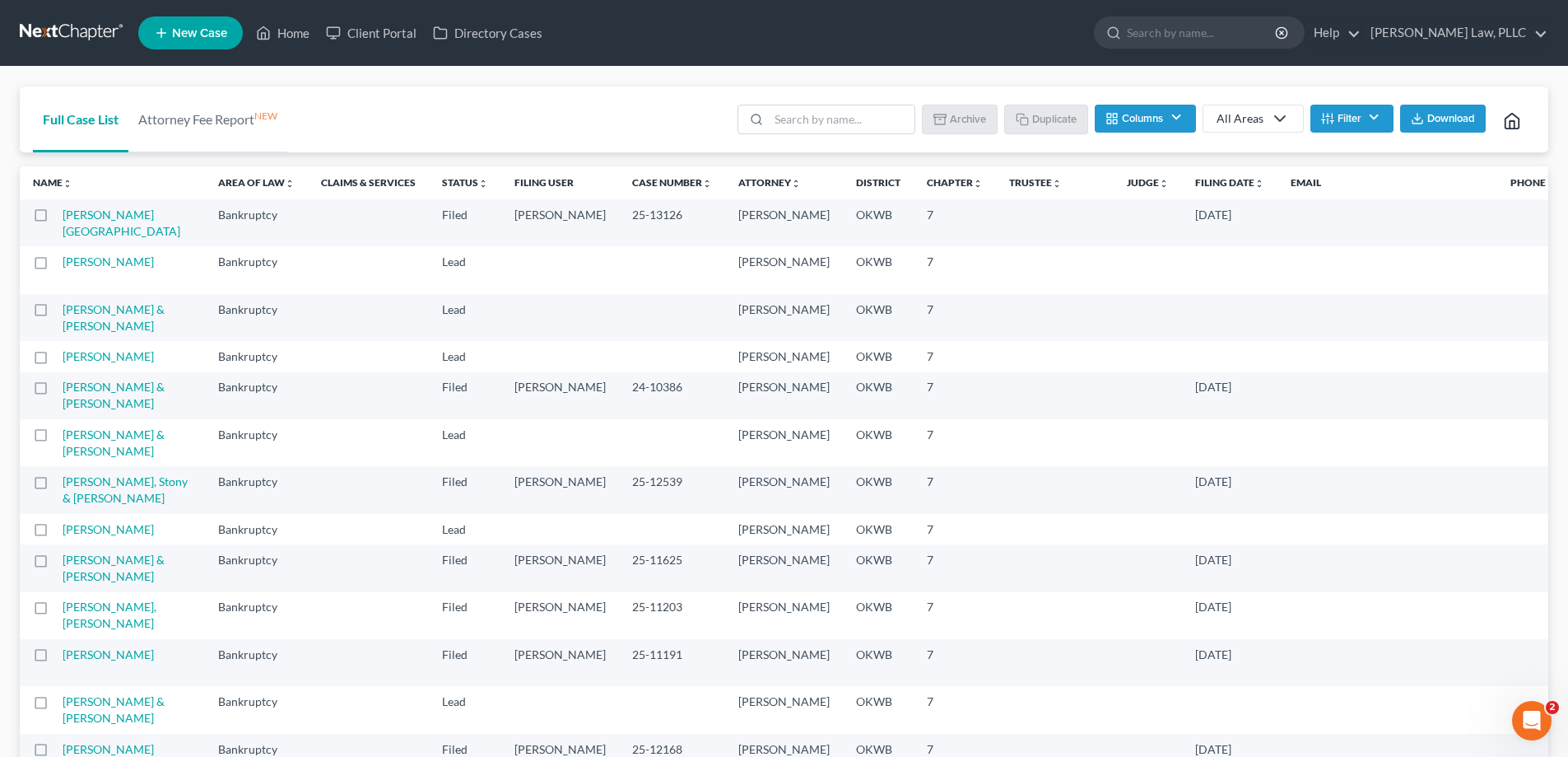
click at [1354, 115] on button "Filter" at bounding box center [1352, 119] width 83 height 28
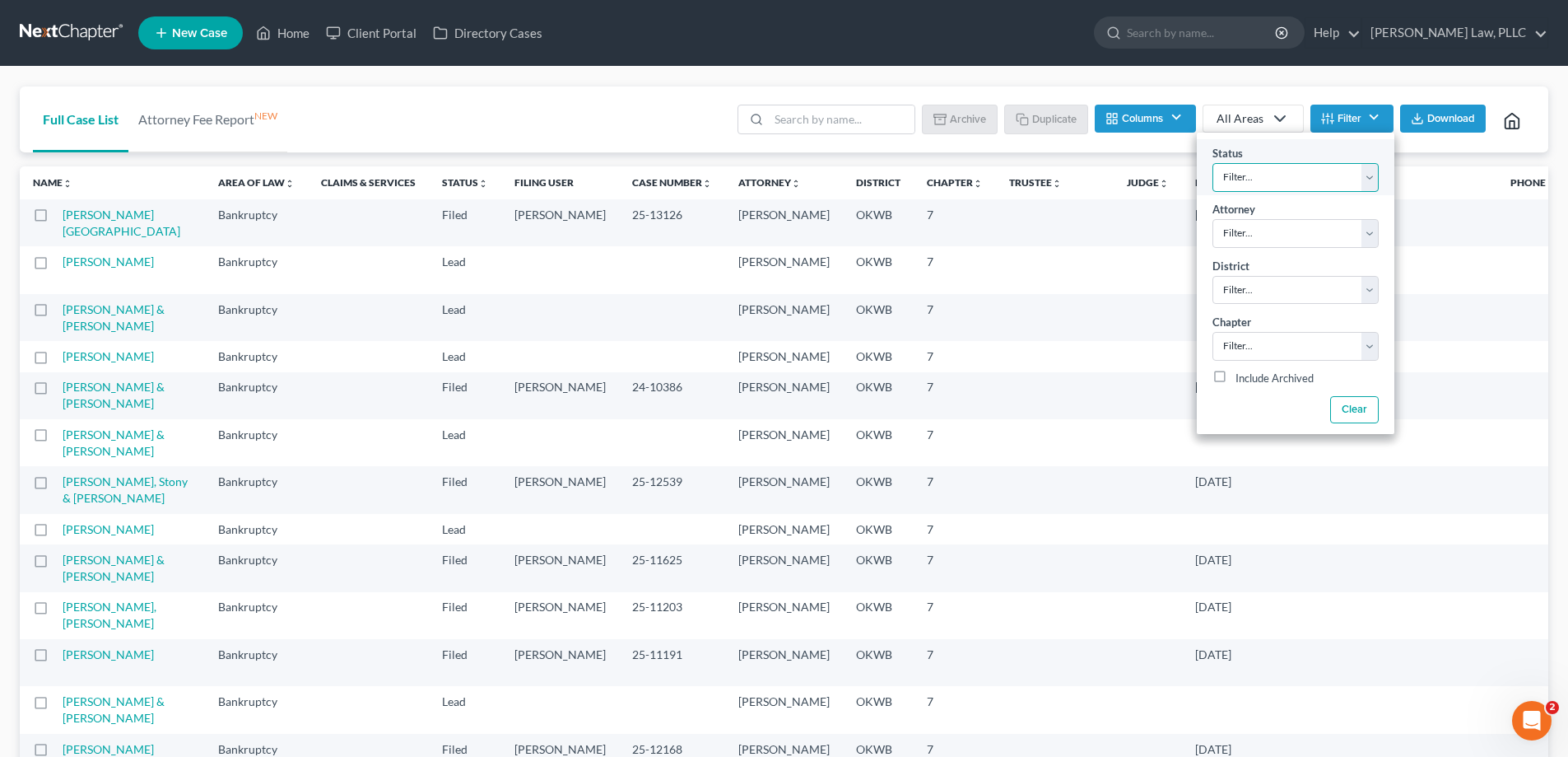
click at [1350, 167] on select "Filter... Discharged Discharged & Reported Discharge Litigation Dismissal Notic…" at bounding box center [1296, 177] width 166 height 29
select select "6"
click at [1213, 163] on select "Filter... Discharged Discharged & Reported Discharge Litigation Dismissal Notic…" at bounding box center [1296, 177] width 166 height 29
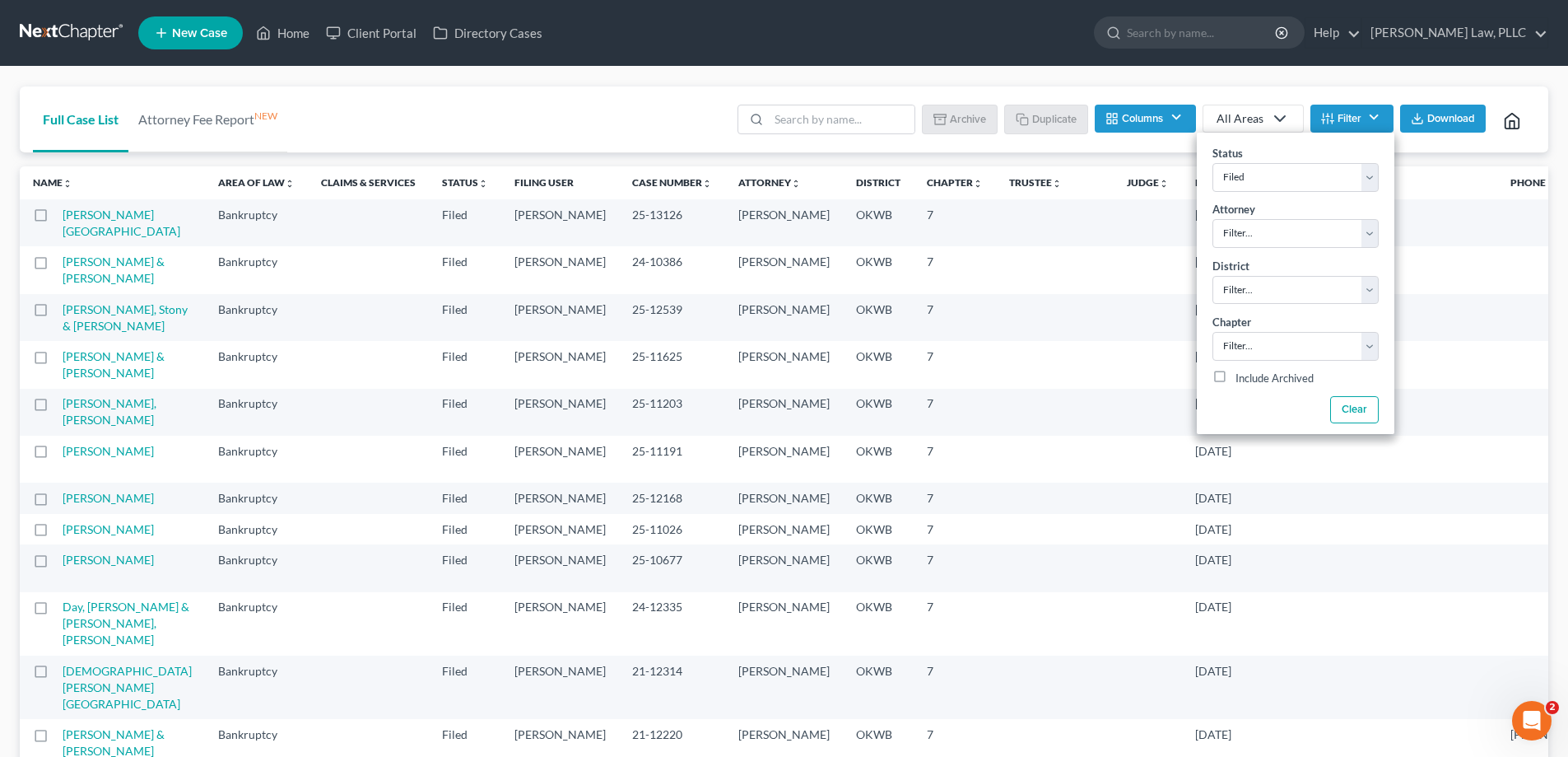
click at [676, 97] on div "Full Case List Attorney Fee Report NEW Batch Download Archive Un-archive Duplic…" at bounding box center [784, 119] width 1528 height 66
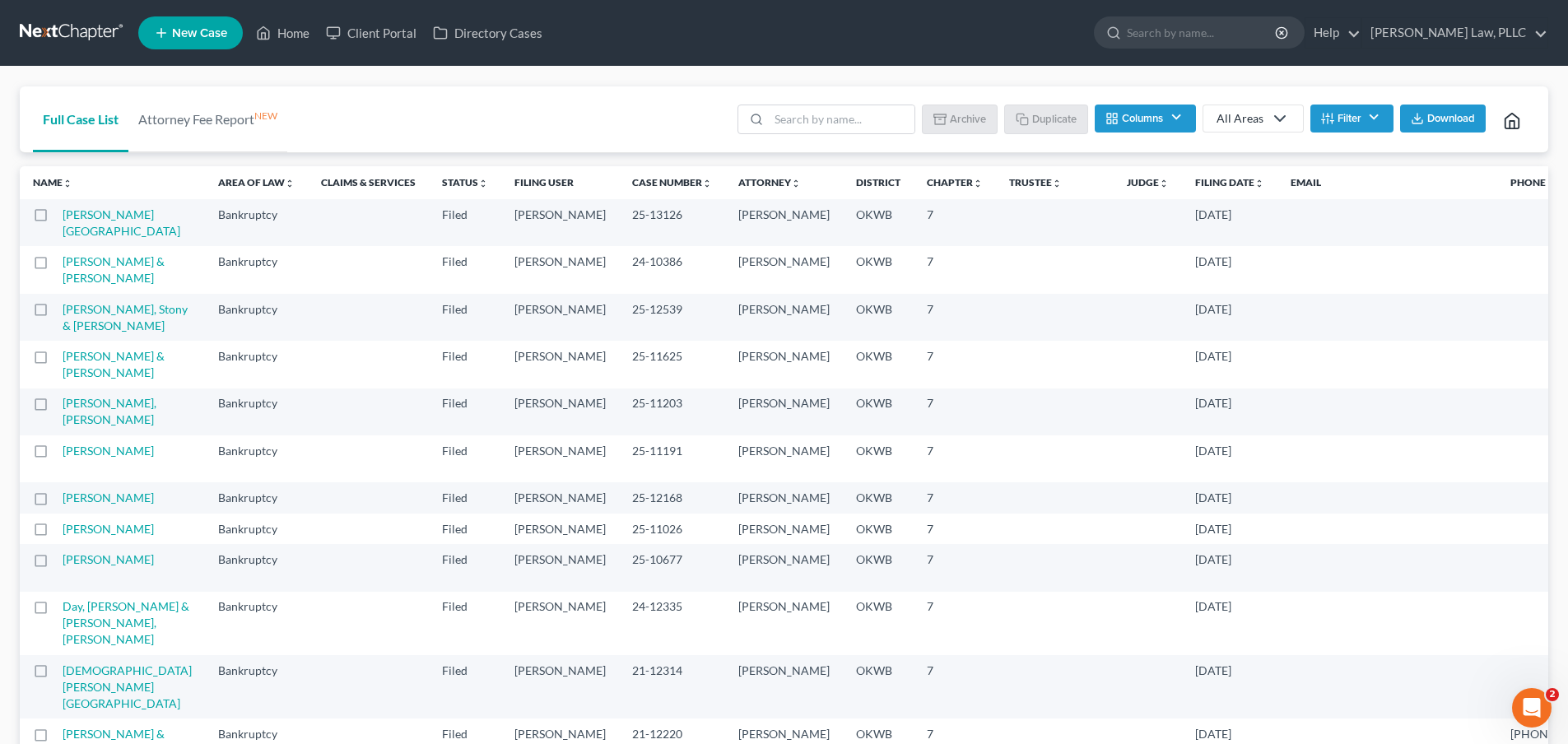
click at [1182, 188] on th "Filing Date unfold_more expand_more expand_less" at bounding box center [1230, 182] width 96 height 33
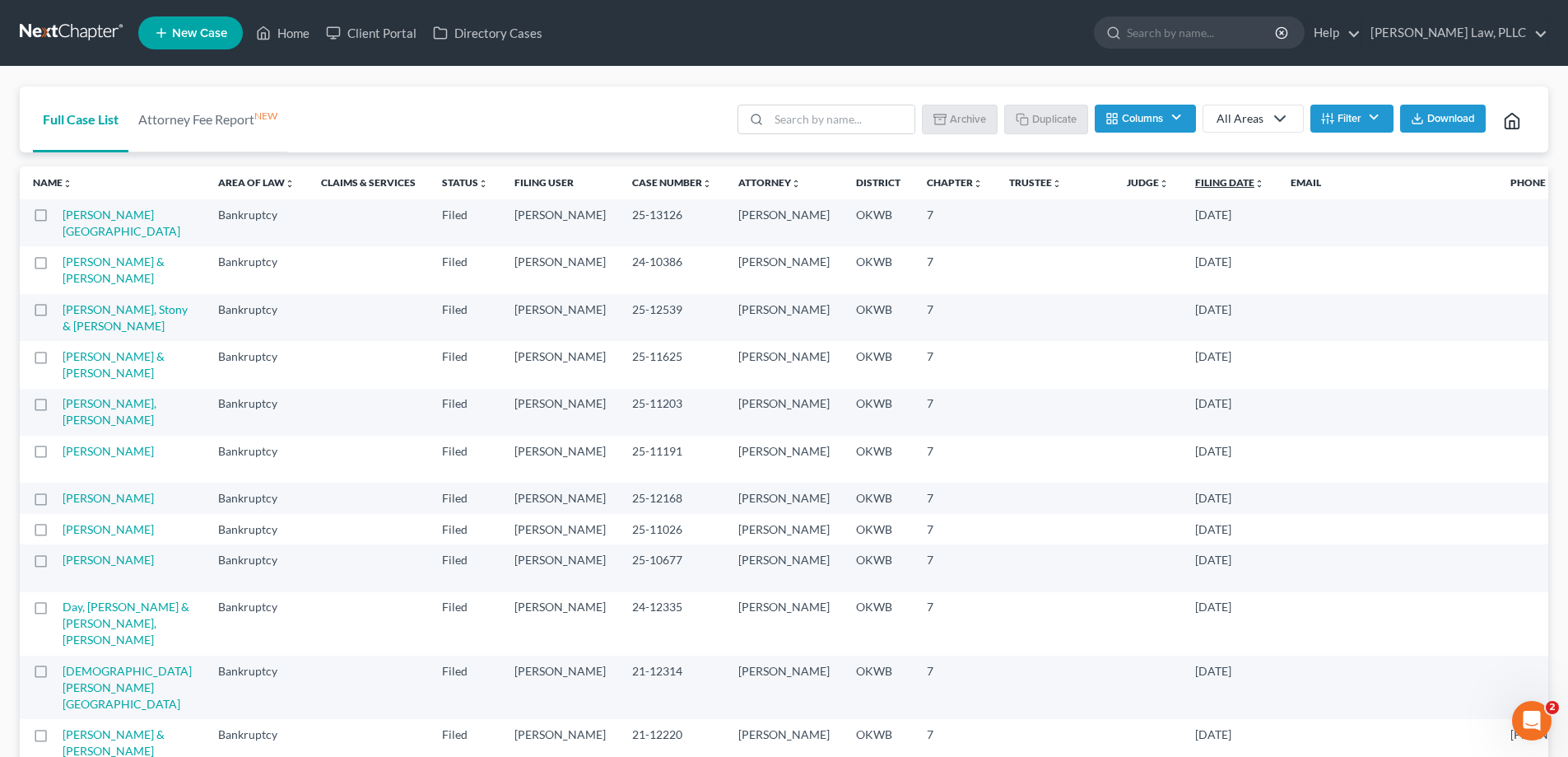
click at [1254, 186] on icon "unfold_more" at bounding box center [1259, 184] width 10 height 10
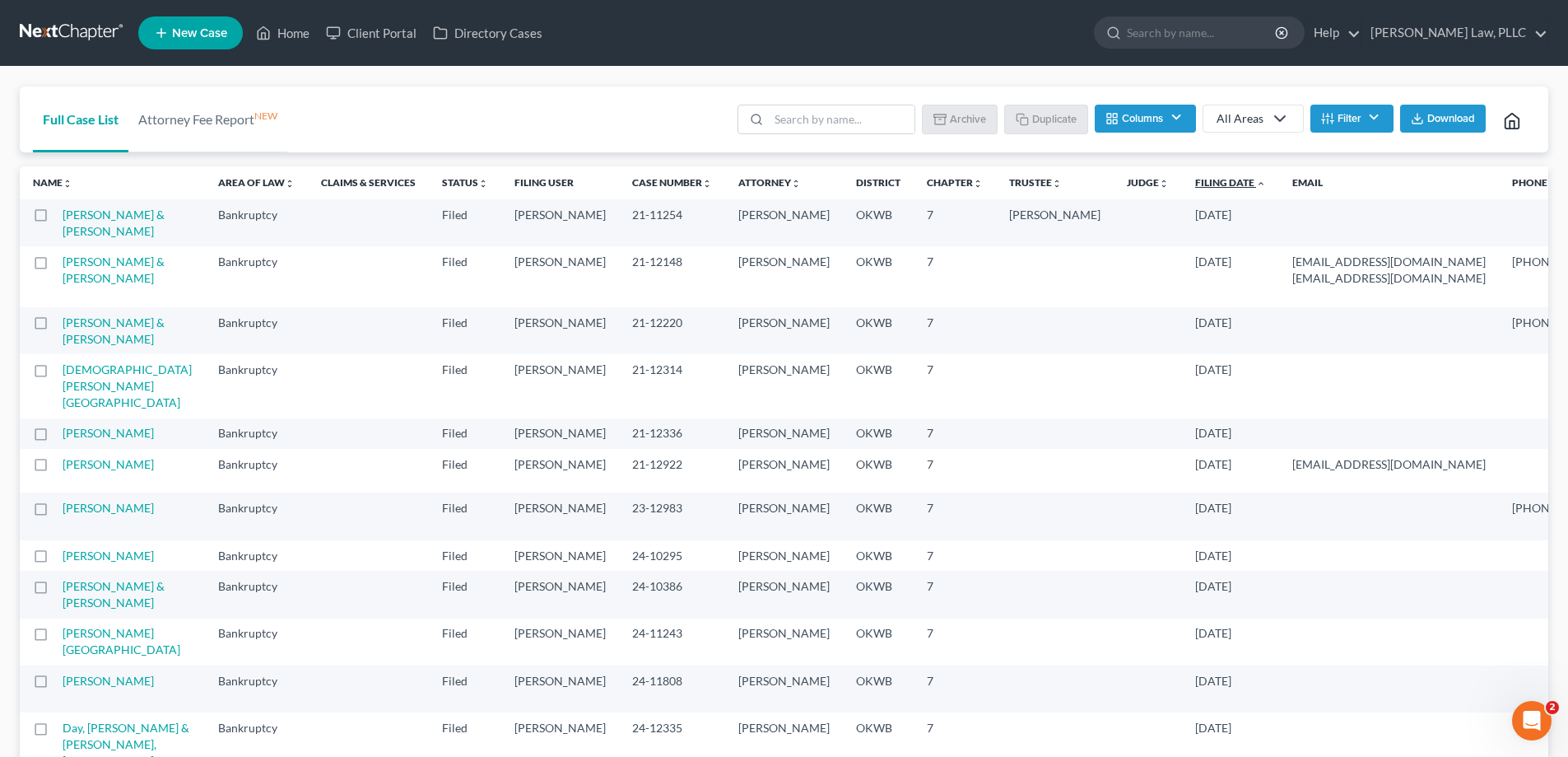
click at [1256, 188] on icon "expand_less" at bounding box center [1261, 184] width 10 height 10
